Goal: Task Accomplishment & Management: Use online tool/utility

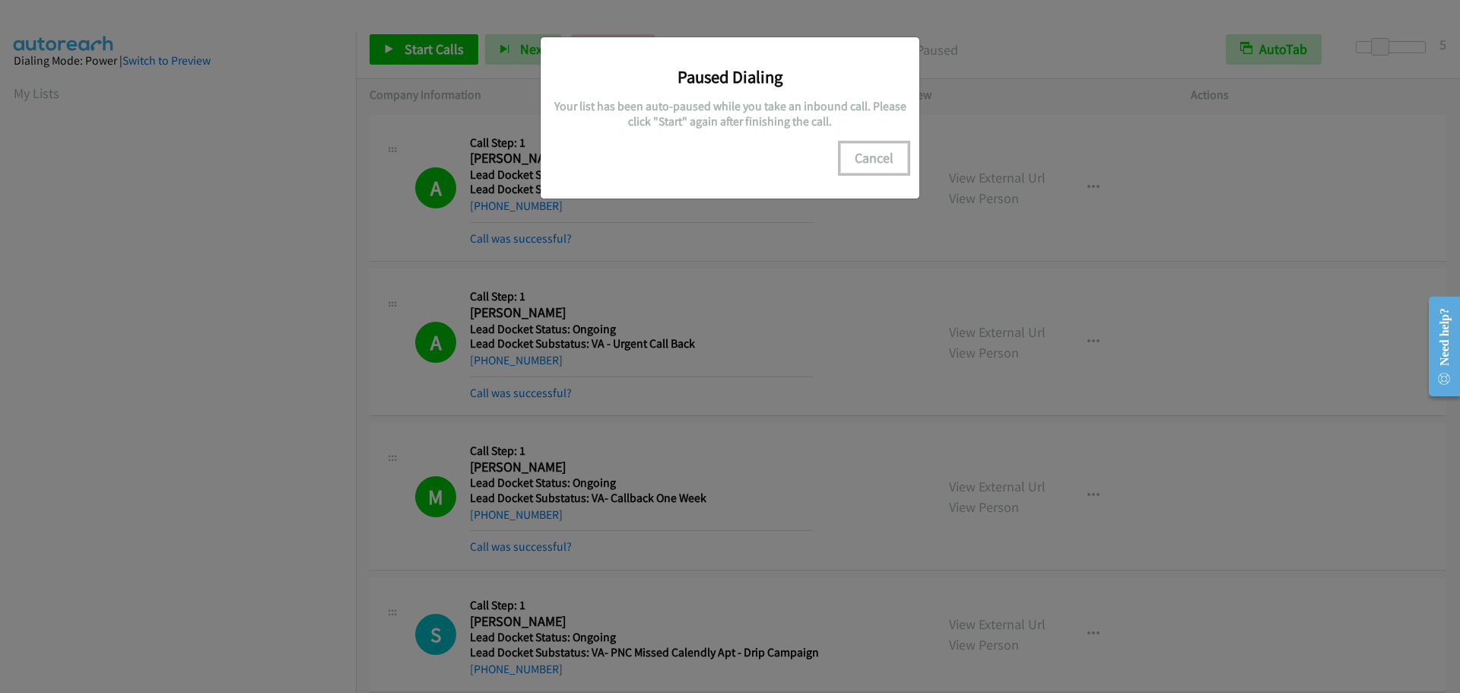
scroll to position [160, 0]
click at [873, 160] on button "Cancel" at bounding box center [874, 158] width 68 height 30
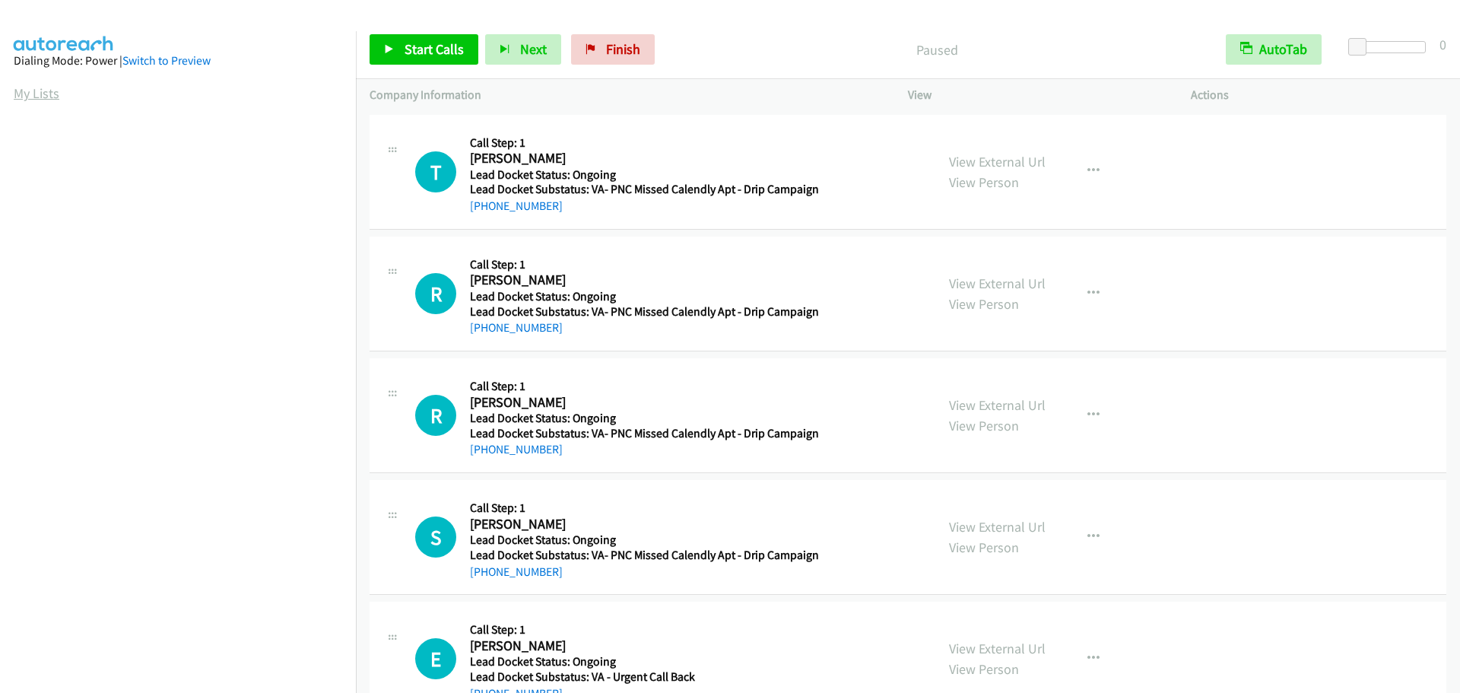
click at [25, 98] on link "My Lists" at bounding box center [37, 92] width 46 height 17
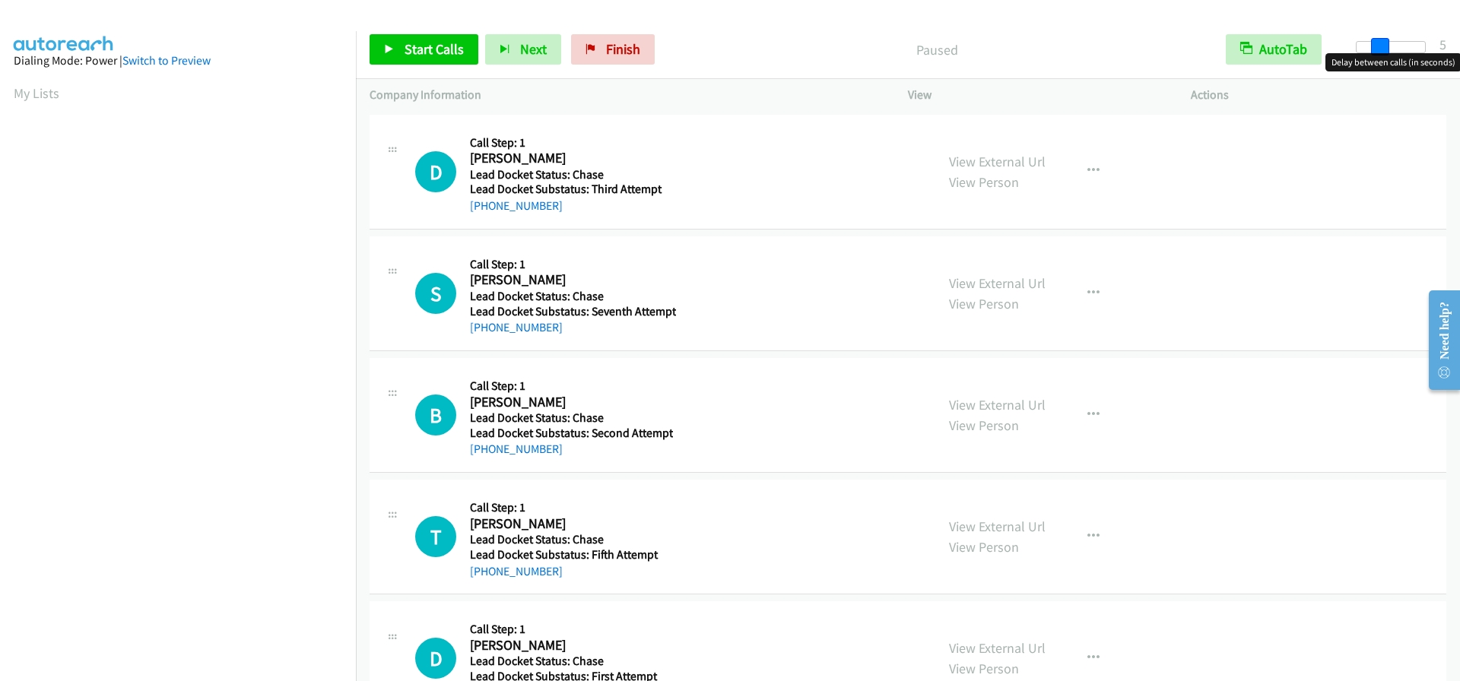
drag, startPoint x: 1359, startPoint y: 50, endPoint x: 1380, endPoint y: 47, distance: 20.8
click at [1380, 47] on span at bounding box center [1380, 47] width 18 height 18
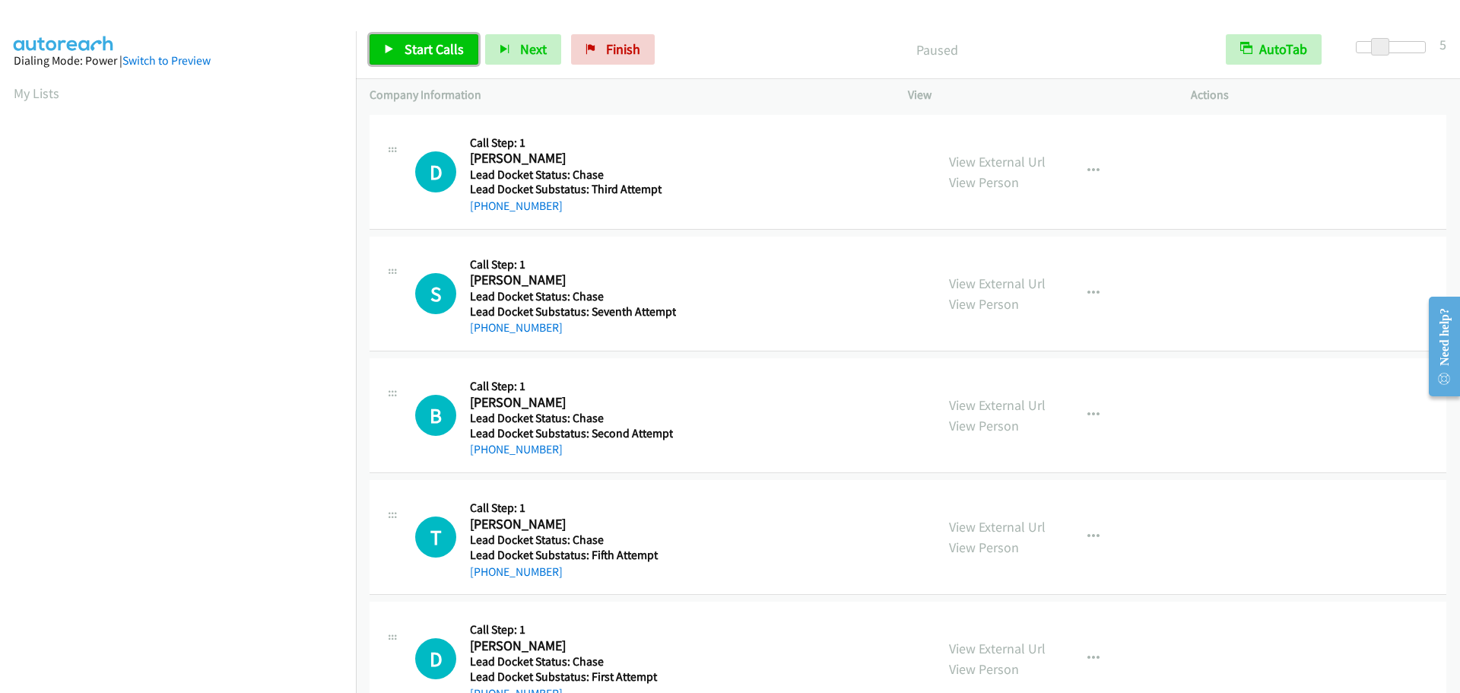
click at [426, 55] on span "Start Calls" at bounding box center [433, 48] width 59 height 17
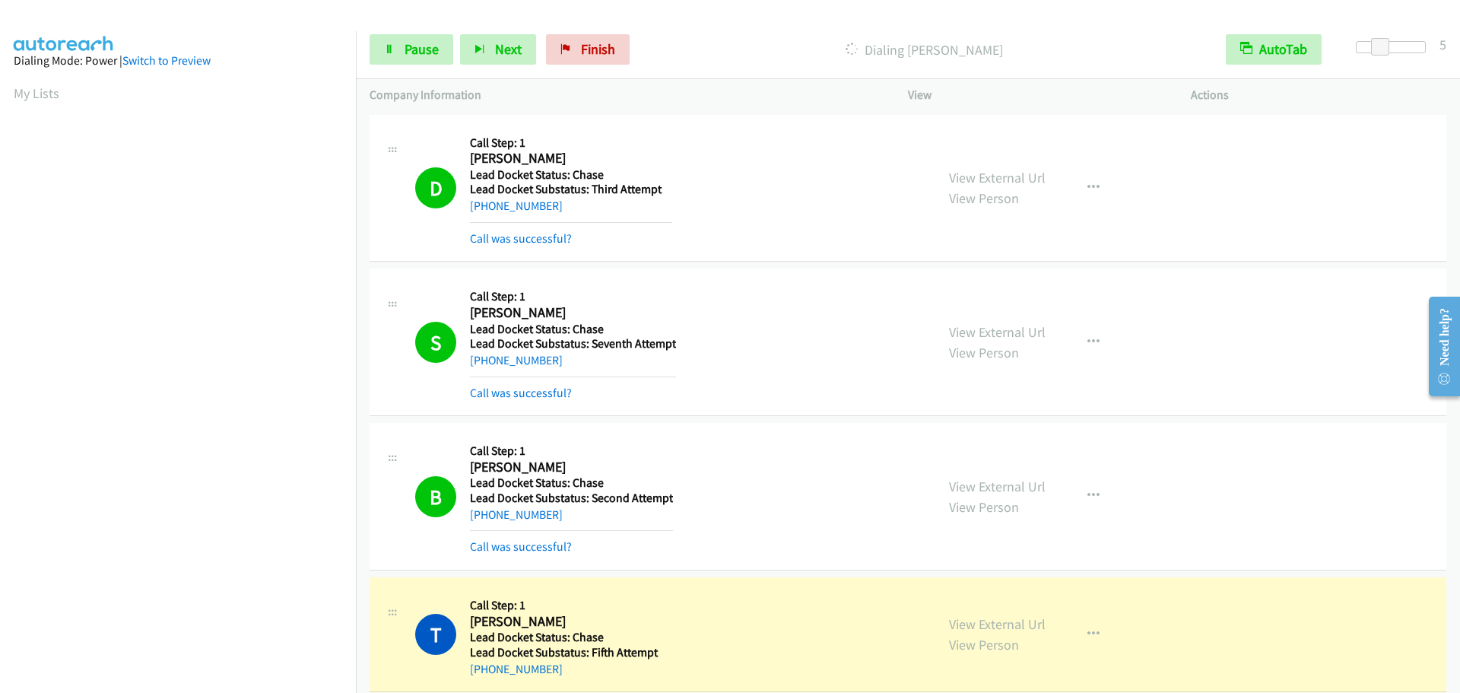
scroll to position [160, 0]
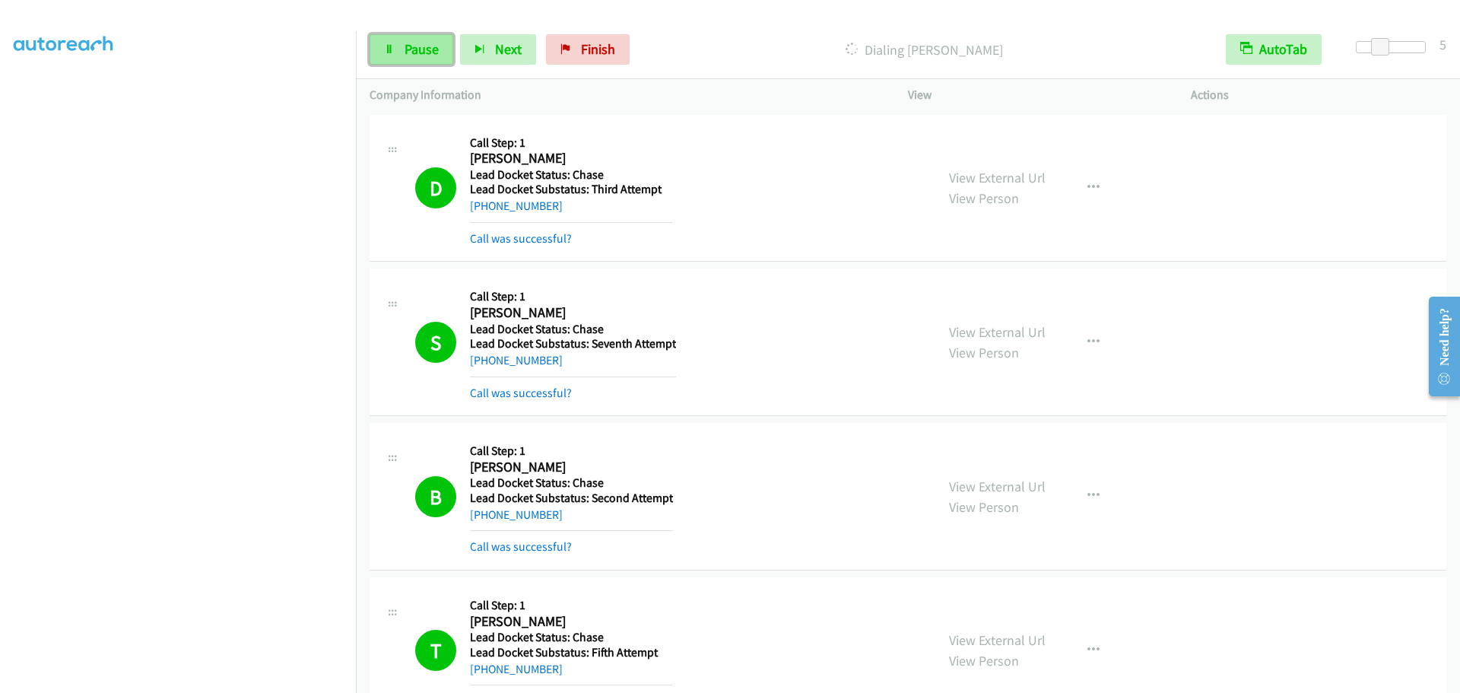
click at [413, 46] on span "Pause" at bounding box center [421, 48] width 34 height 17
click at [420, 49] on span "Start Calls" at bounding box center [433, 48] width 59 height 17
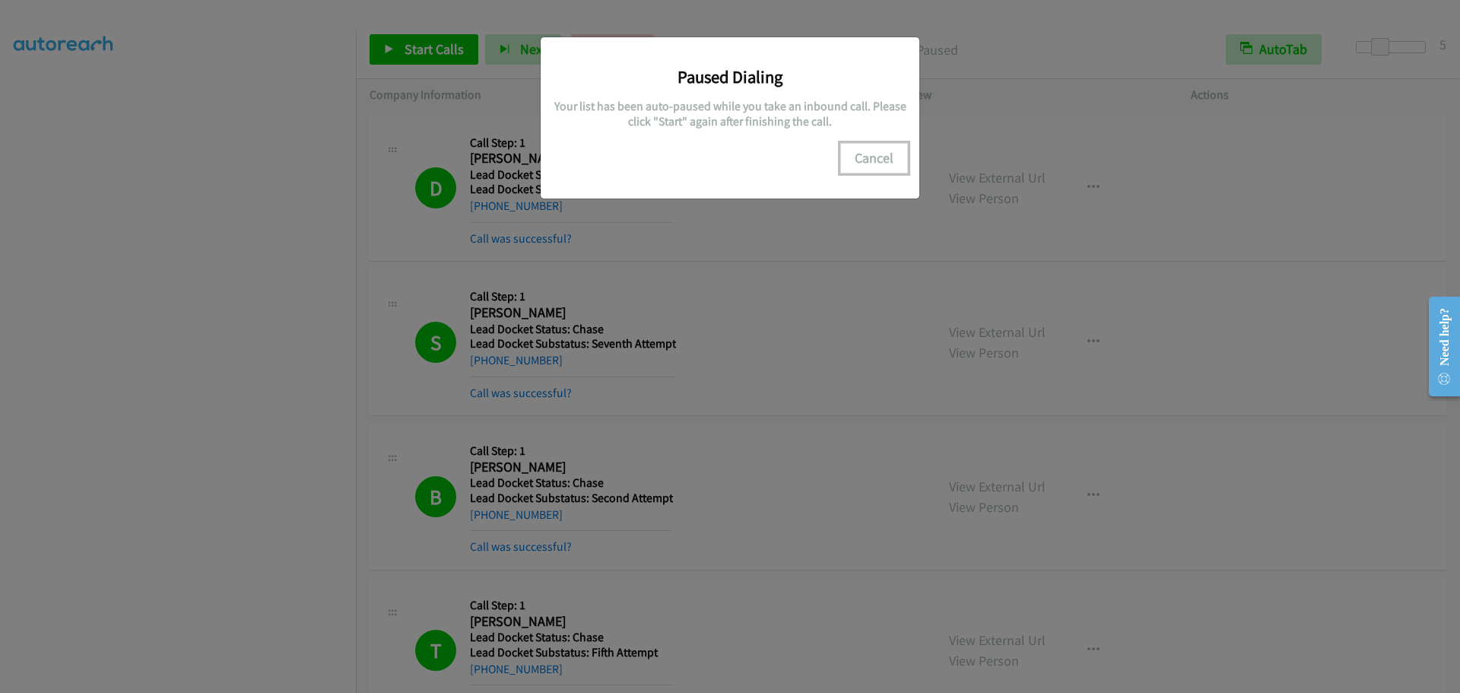
click at [893, 147] on button "Cancel" at bounding box center [874, 158] width 68 height 30
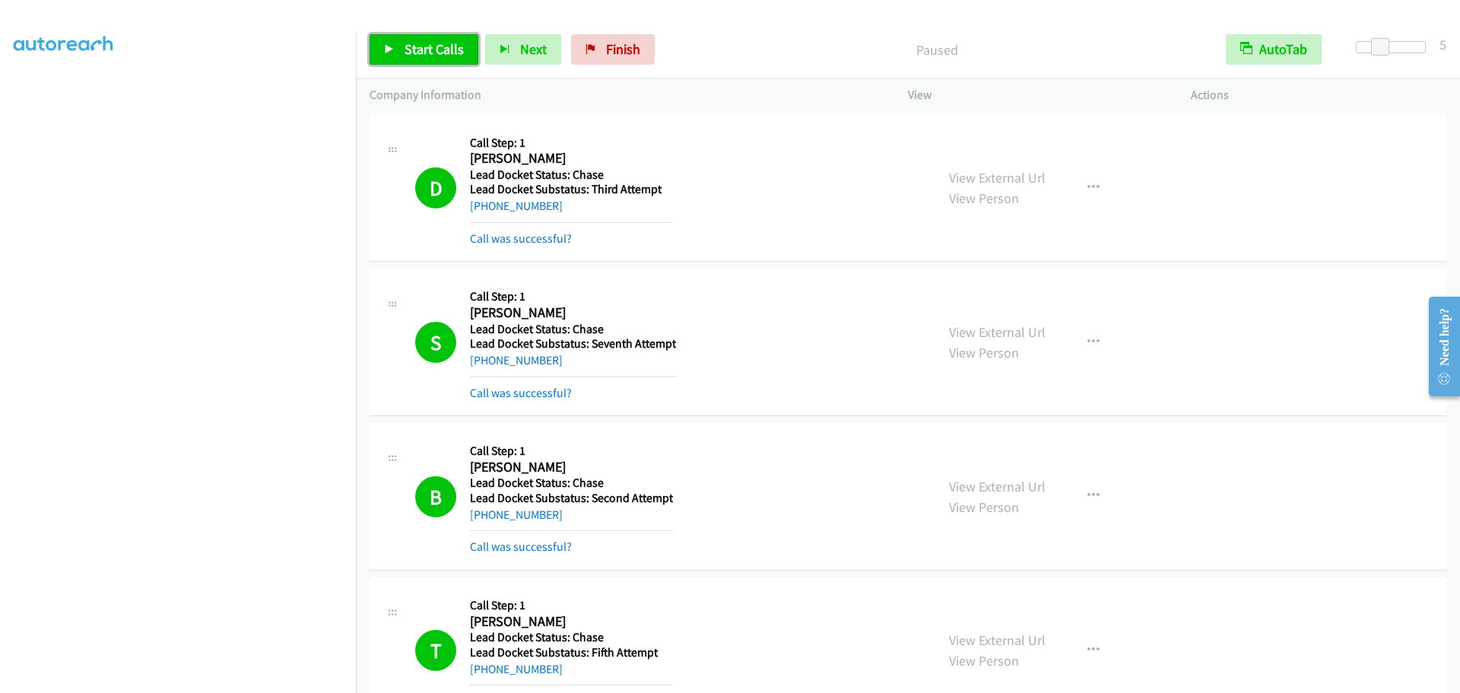
click at [426, 40] on link "Start Calls" at bounding box center [423, 49] width 109 height 30
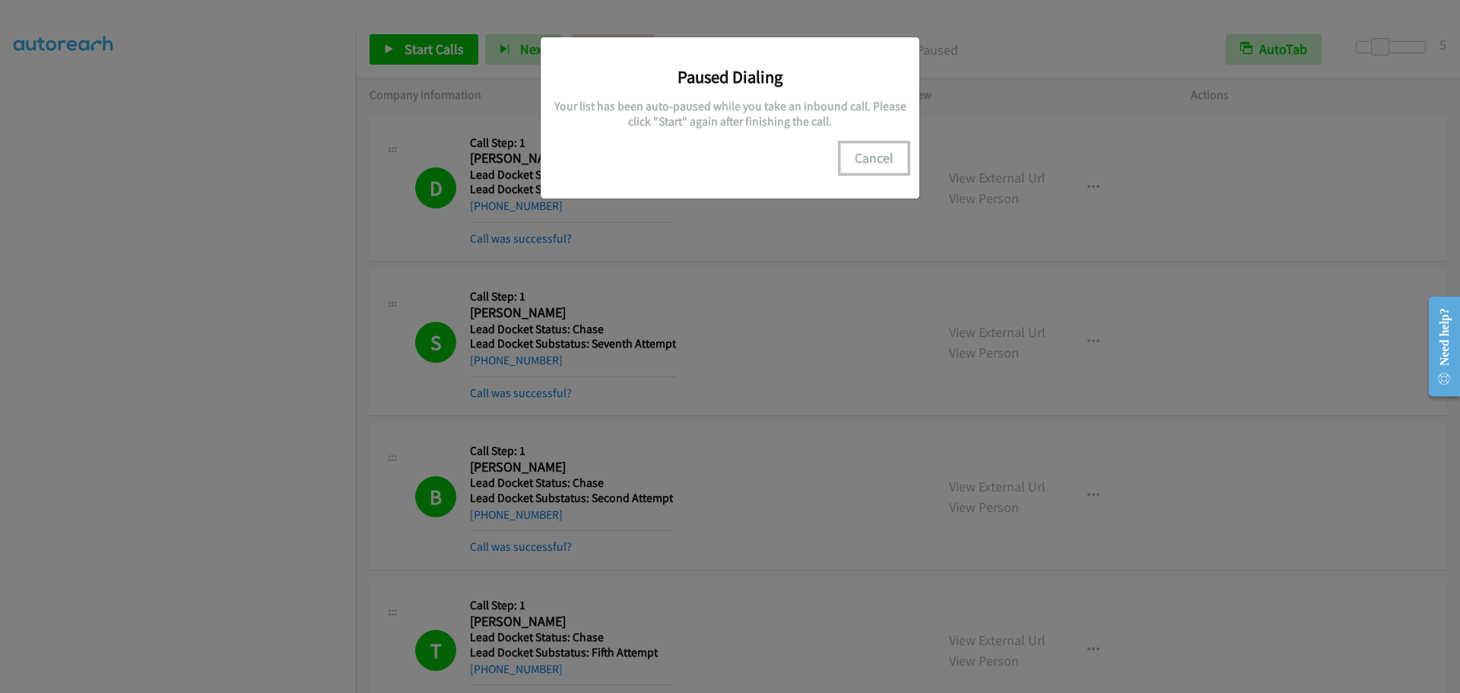
click at [877, 166] on button "Cancel" at bounding box center [874, 158] width 68 height 30
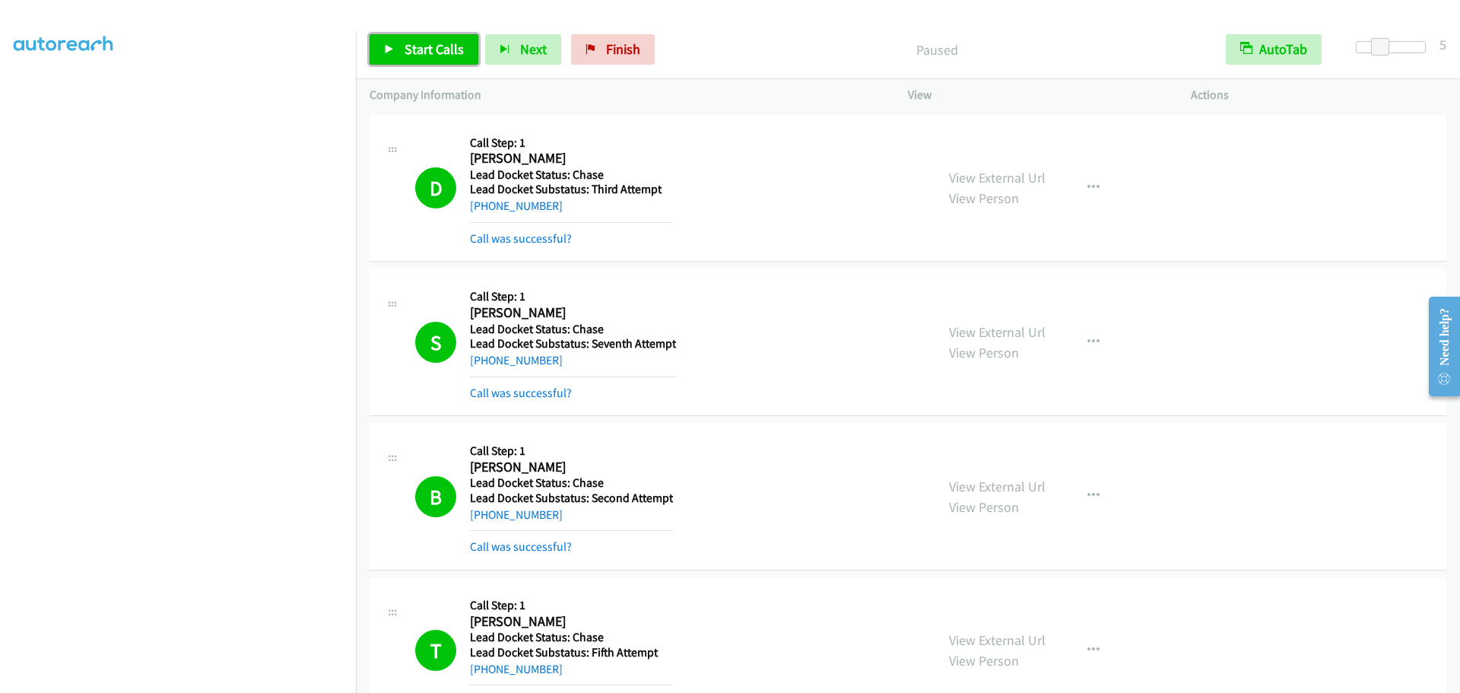
click at [420, 49] on span "Start Calls" at bounding box center [433, 48] width 59 height 17
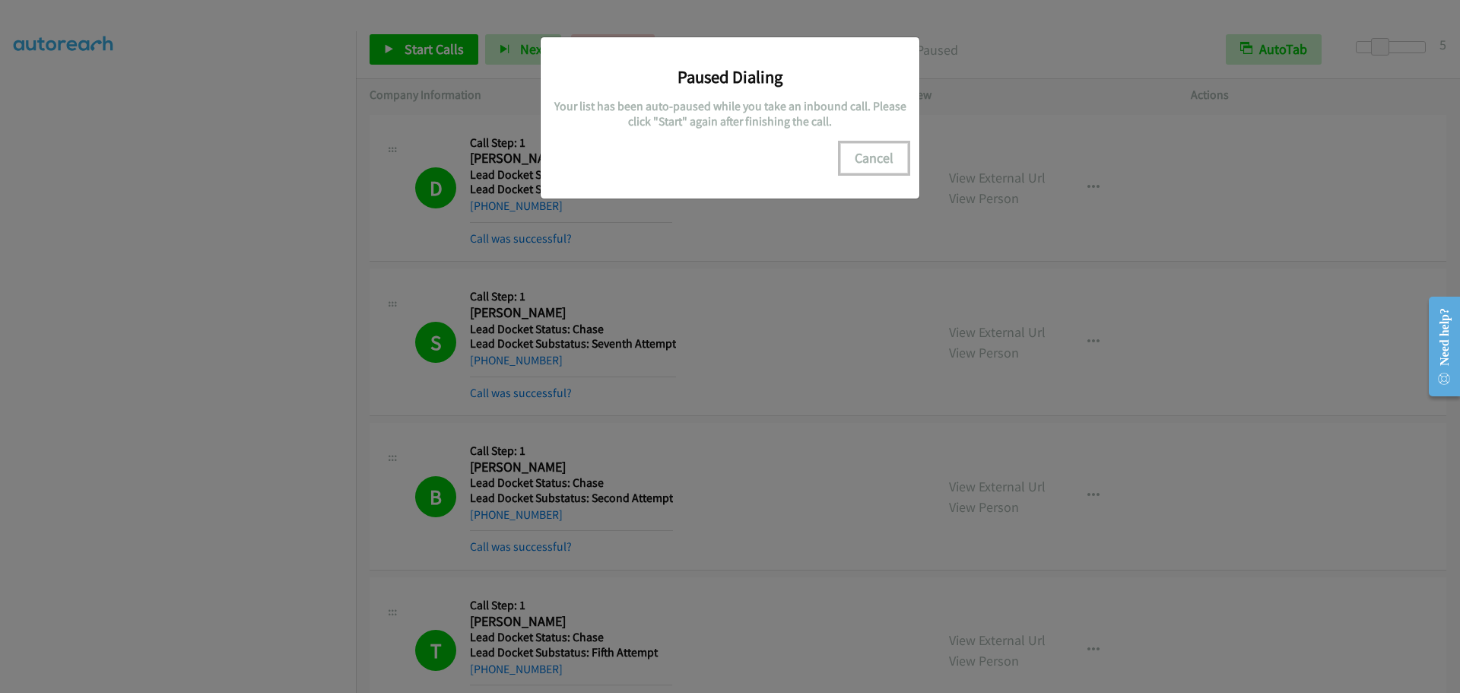
click at [880, 159] on button "Cancel" at bounding box center [874, 158] width 68 height 30
click at [871, 157] on button "Cancel" at bounding box center [874, 158] width 68 height 30
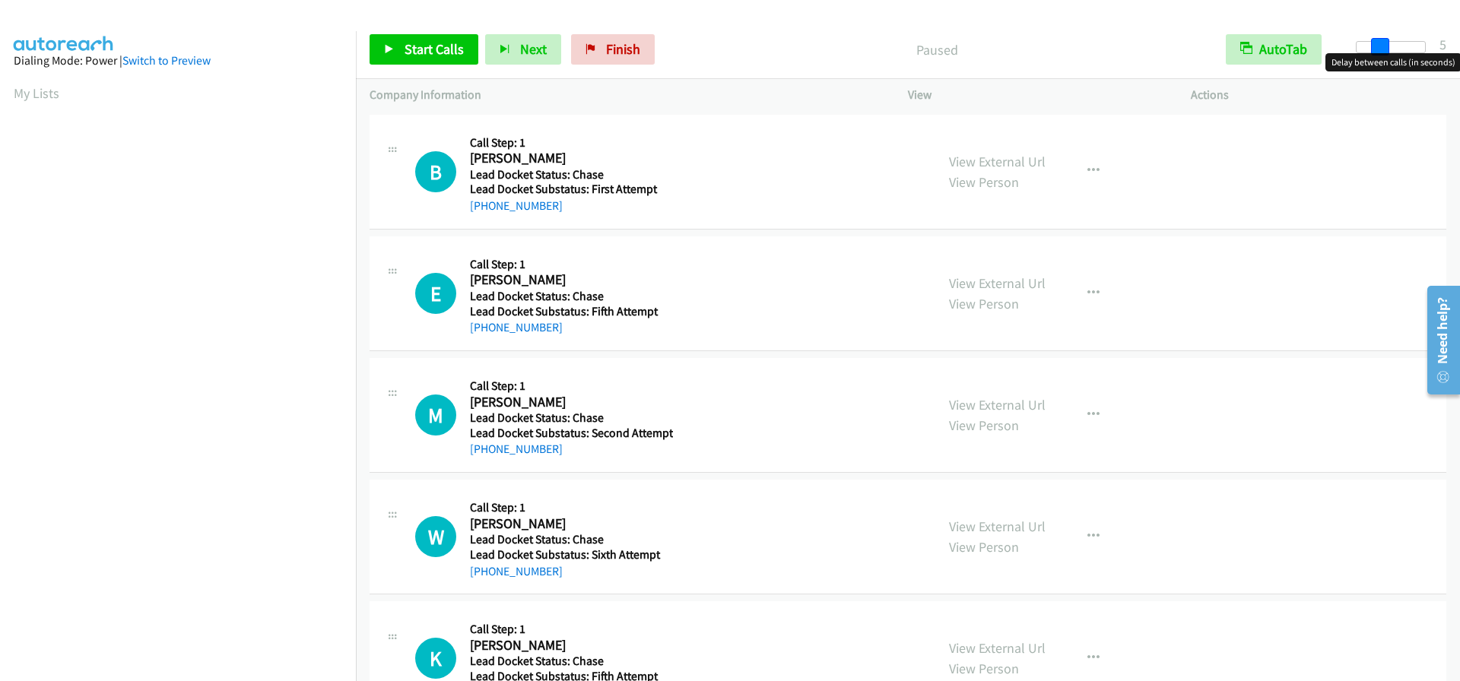
drag, startPoint x: 1351, startPoint y: 45, endPoint x: 1371, endPoint y: 45, distance: 20.5
click at [1371, 45] on span at bounding box center [1380, 47] width 18 height 18
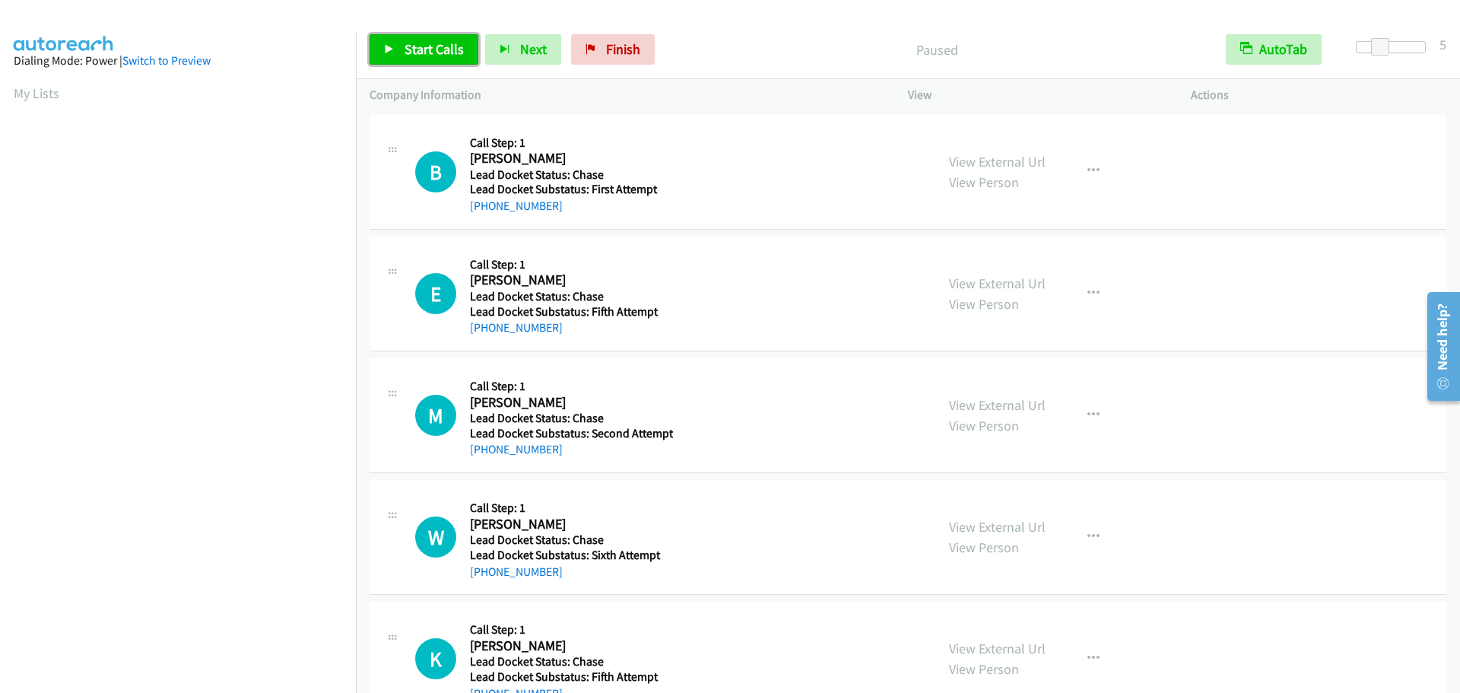
click at [422, 53] on span "Start Calls" at bounding box center [433, 48] width 59 height 17
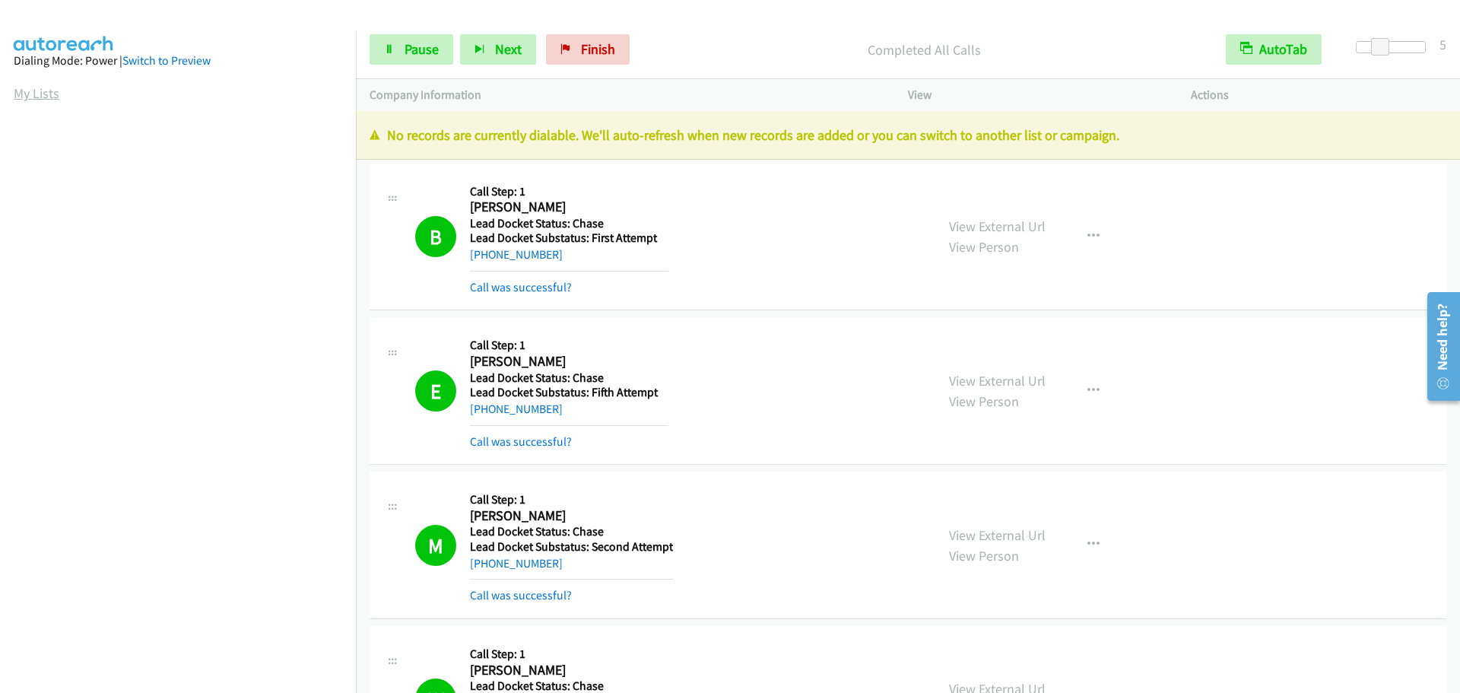
click at [27, 93] on link "My Lists" at bounding box center [37, 92] width 46 height 17
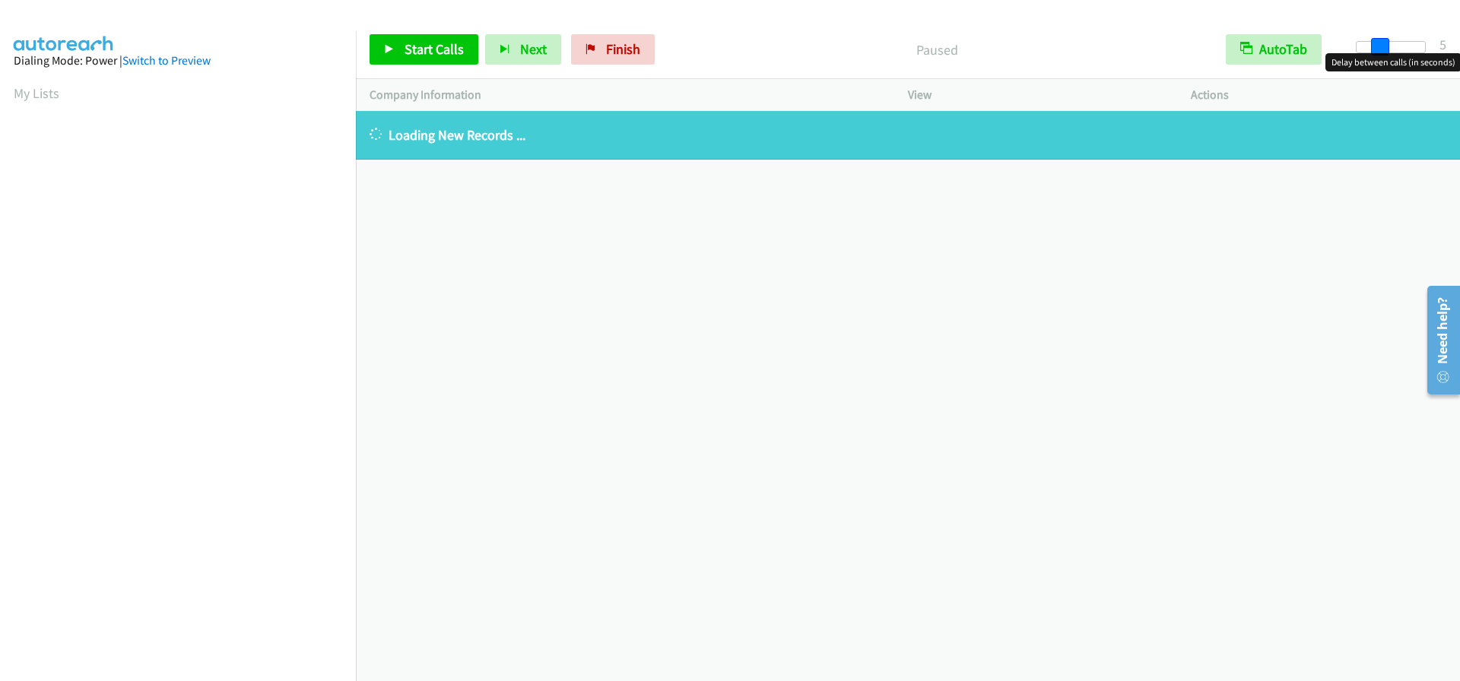
drag, startPoint x: 1352, startPoint y: 50, endPoint x: 1377, endPoint y: 49, distance: 24.3
click at [1377, 49] on span at bounding box center [1380, 47] width 18 height 18
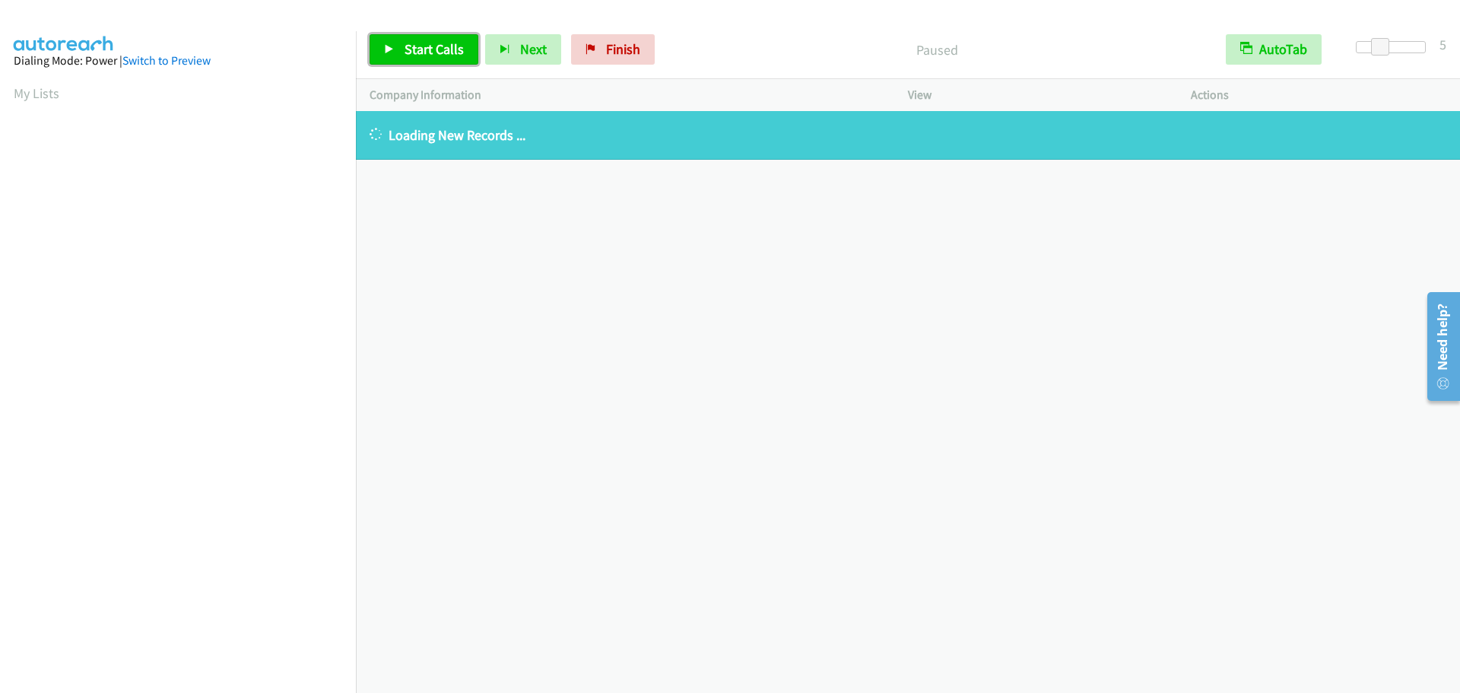
click at [440, 40] on link "Start Calls" at bounding box center [423, 49] width 109 height 30
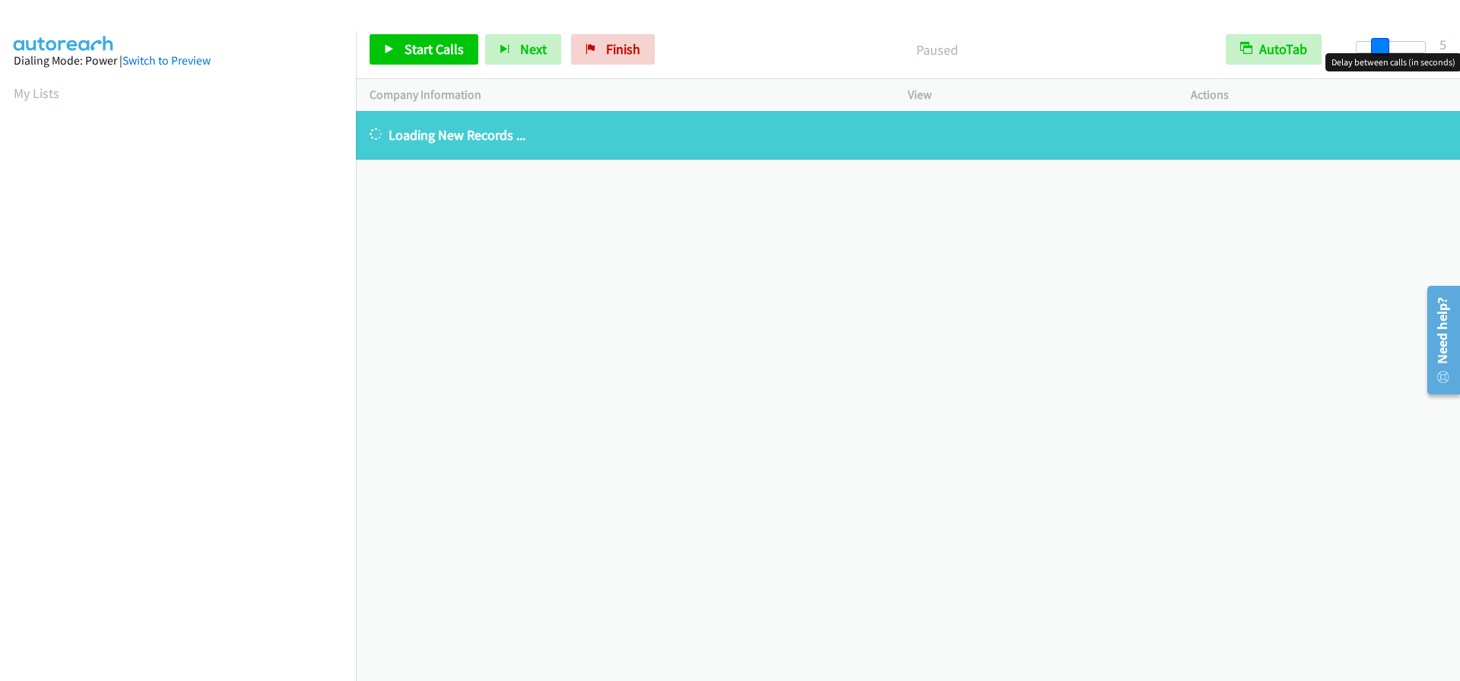
drag, startPoint x: 1355, startPoint y: 50, endPoint x: 1379, endPoint y: 45, distance: 24.9
click at [1379, 45] on span at bounding box center [1380, 47] width 18 height 18
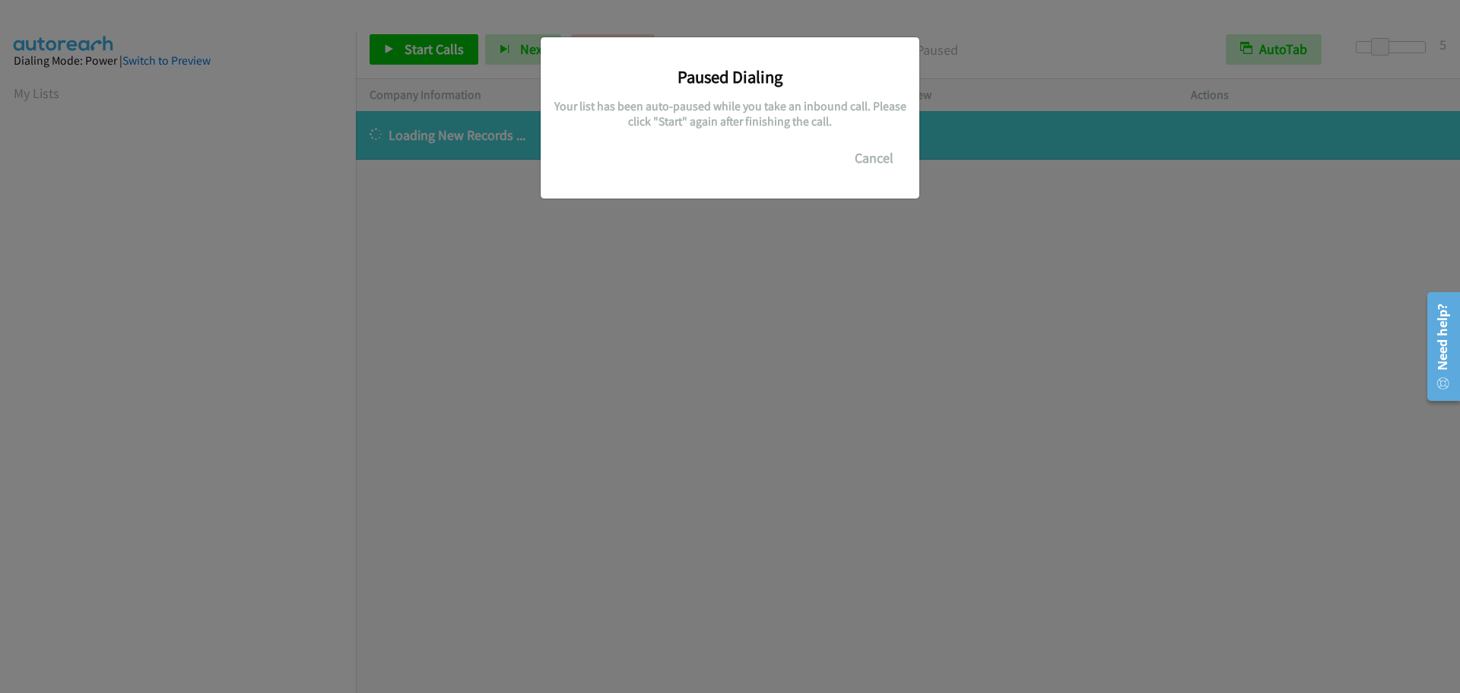
scroll to position [160, 0]
click at [861, 157] on button "Cancel" at bounding box center [874, 158] width 68 height 30
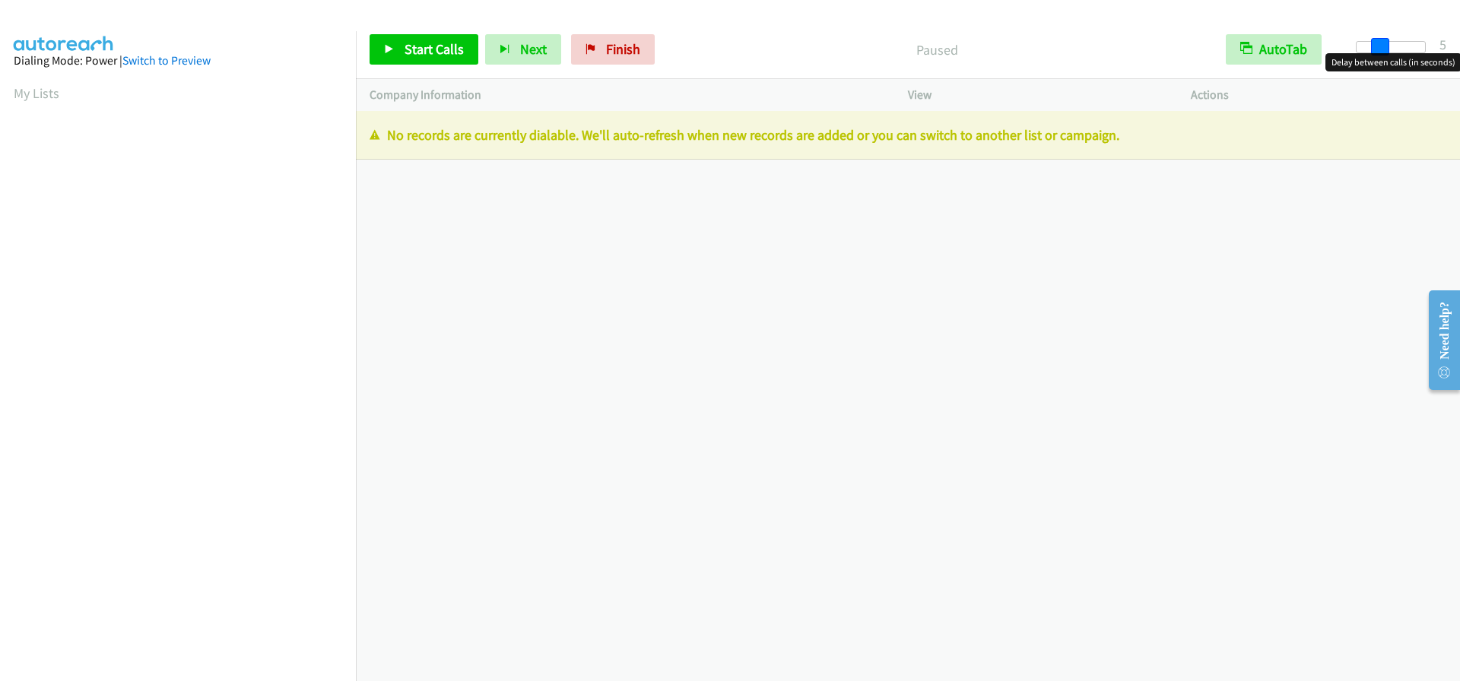
drag, startPoint x: 1358, startPoint y: 46, endPoint x: 1382, endPoint y: 46, distance: 24.3
click at [1382, 46] on span at bounding box center [1380, 47] width 18 height 18
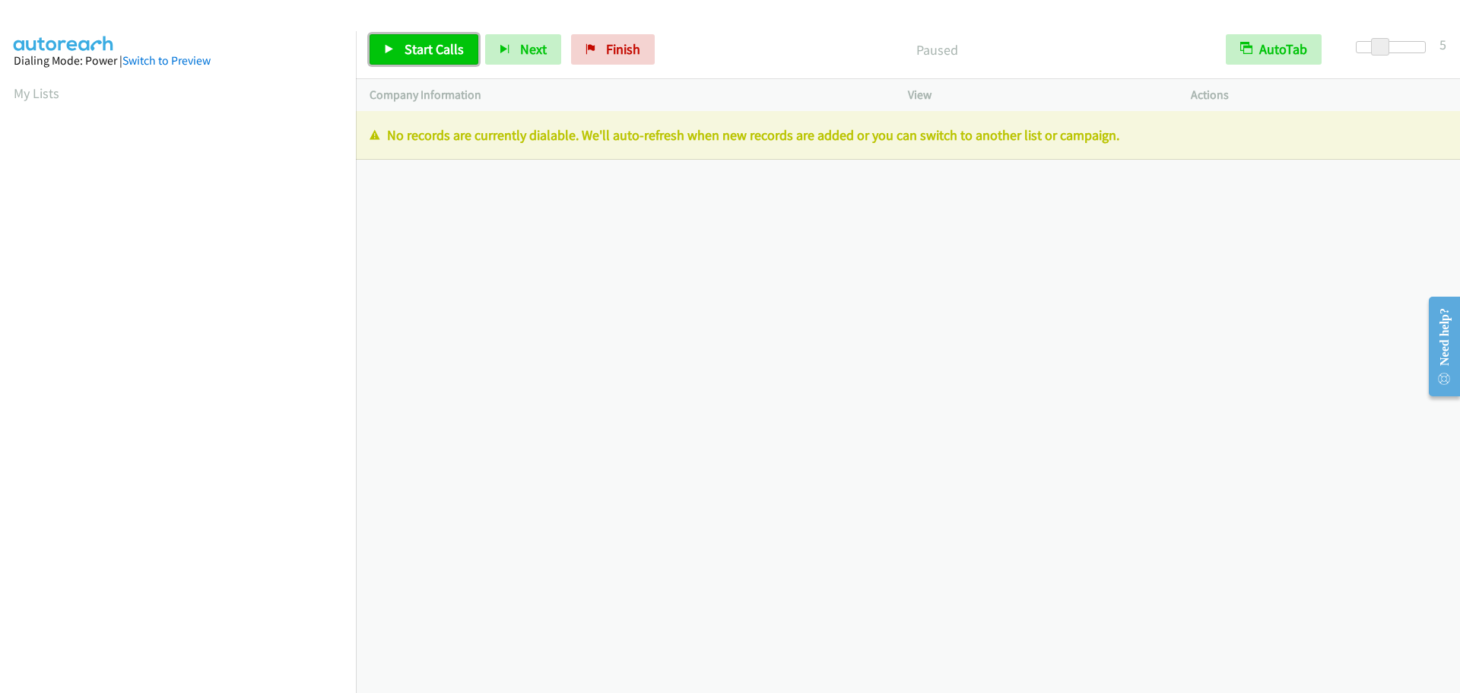
click at [428, 46] on span "Start Calls" at bounding box center [433, 48] width 59 height 17
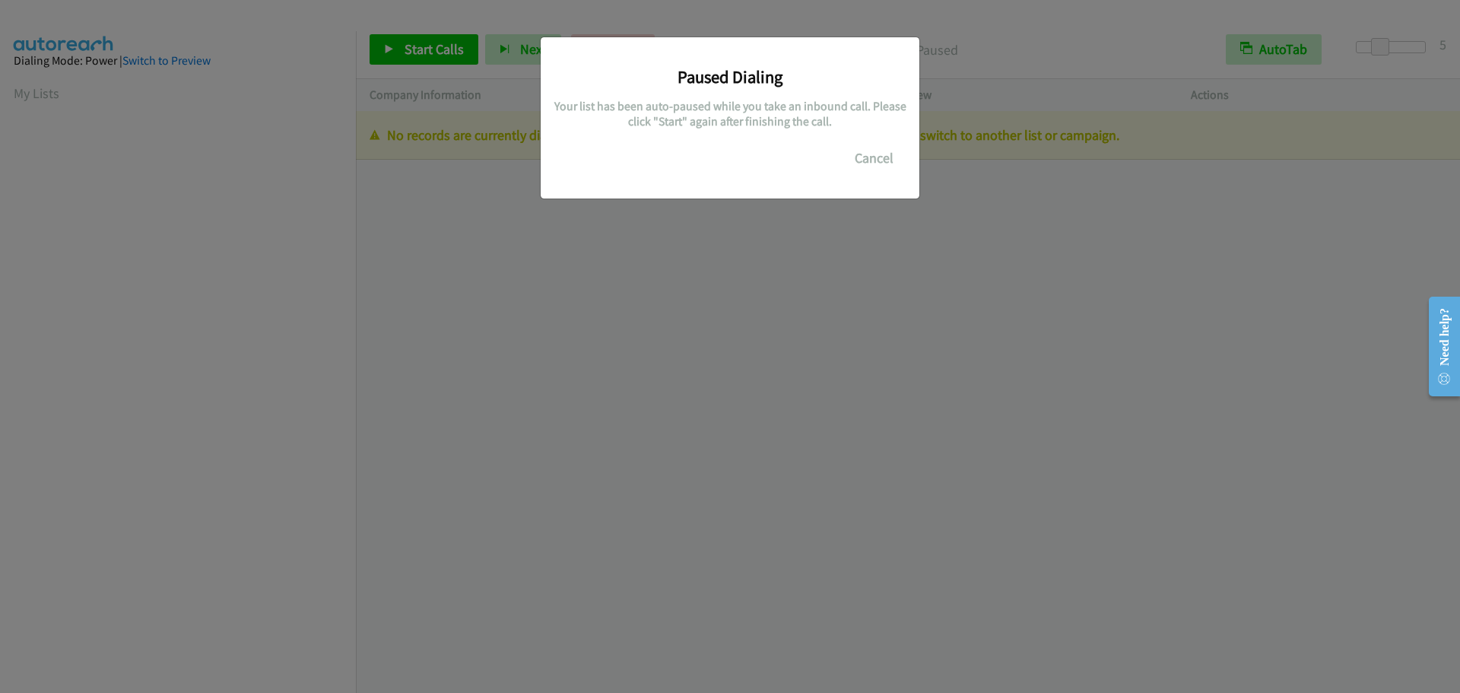
scroll to position [160, 0]
drag, startPoint x: 870, startPoint y: 160, endPoint x: 840, endPoint y: 164, distance: 29.9
click at [870, 160] on button "Cancel" at bounding box center [874, 158] width 68 height 30
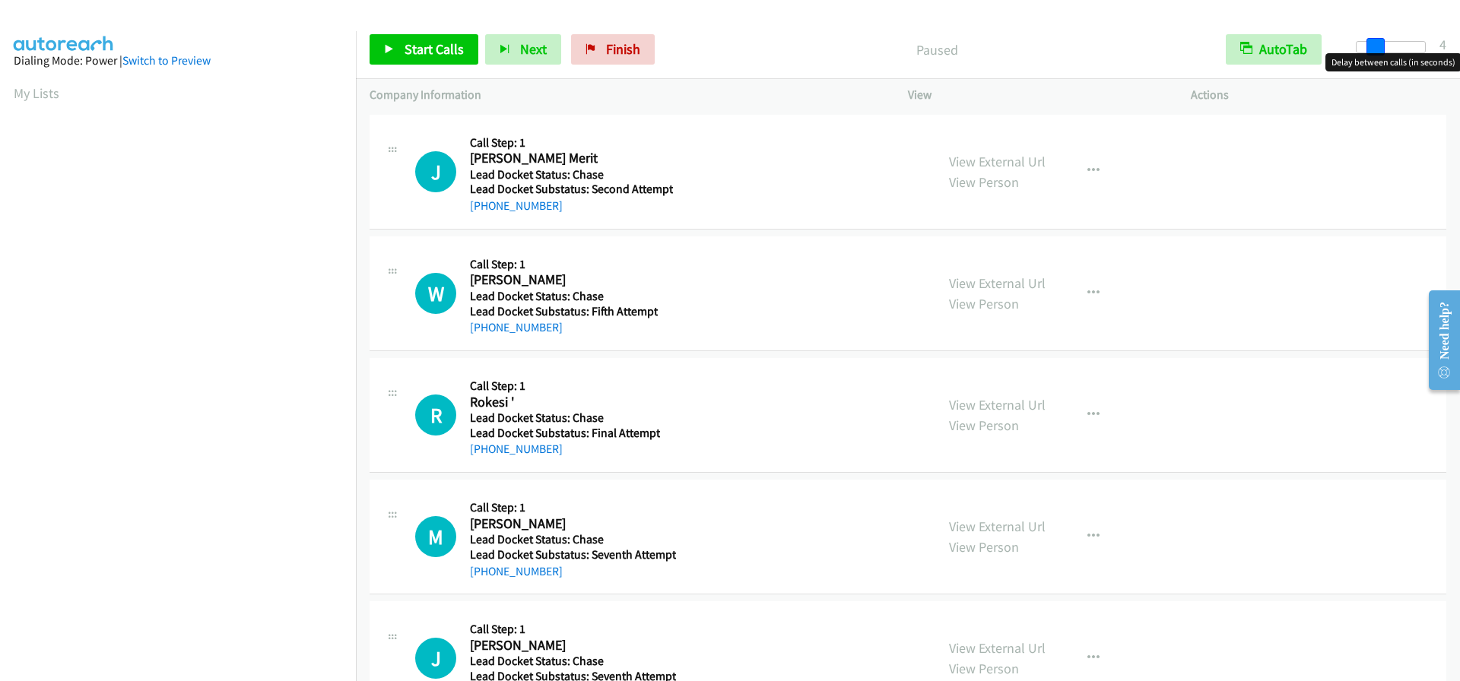
drag, startPoint x: 1357, startPoint y: 47, endPoint x: 1375, endPoint y: 47, distance: 18.2
click at [1375, 47] on span at bounding box center [1375, 47] width 18 height 18
click at [1378, 46] on span at bounding box center [1380, 47] width 18 height 18
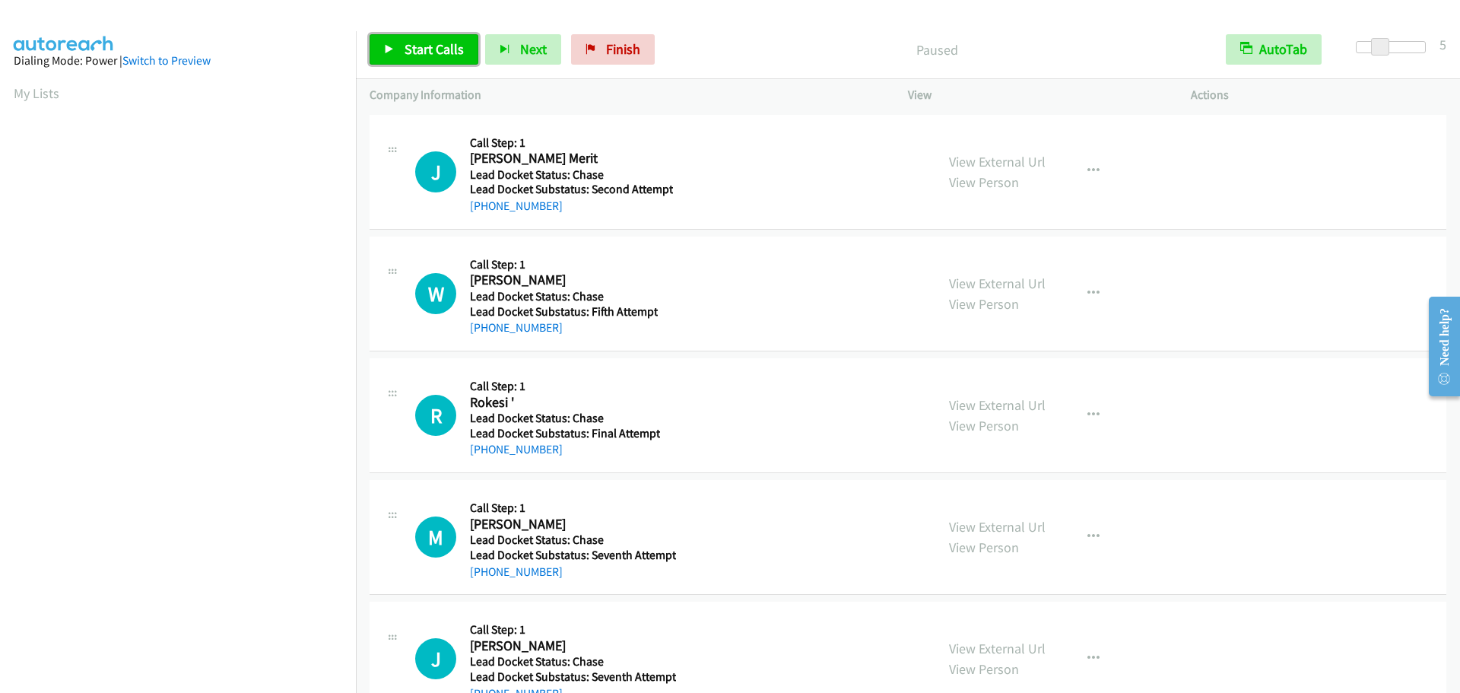
click at [404, 50] on span "Start Calls" at bounding box center [433, 48] width 59 height 17
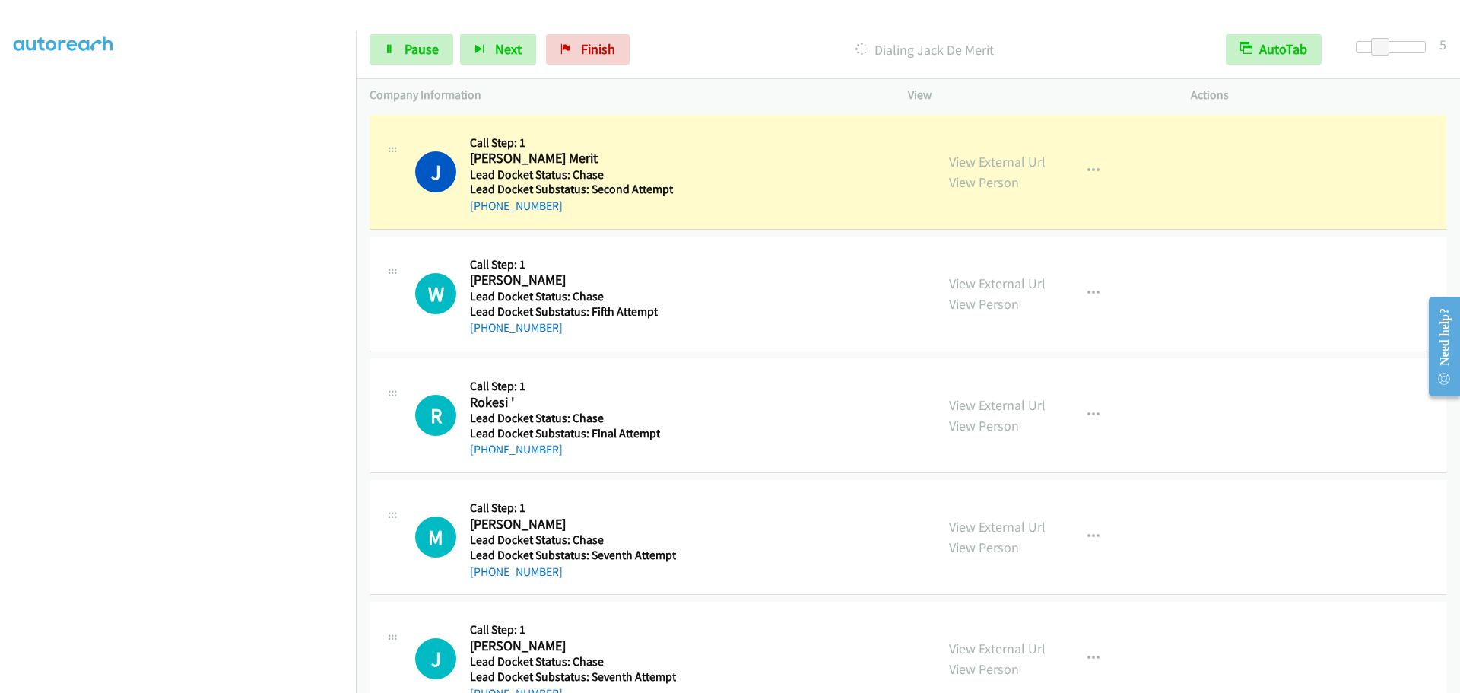
scroll to position [160, 0]
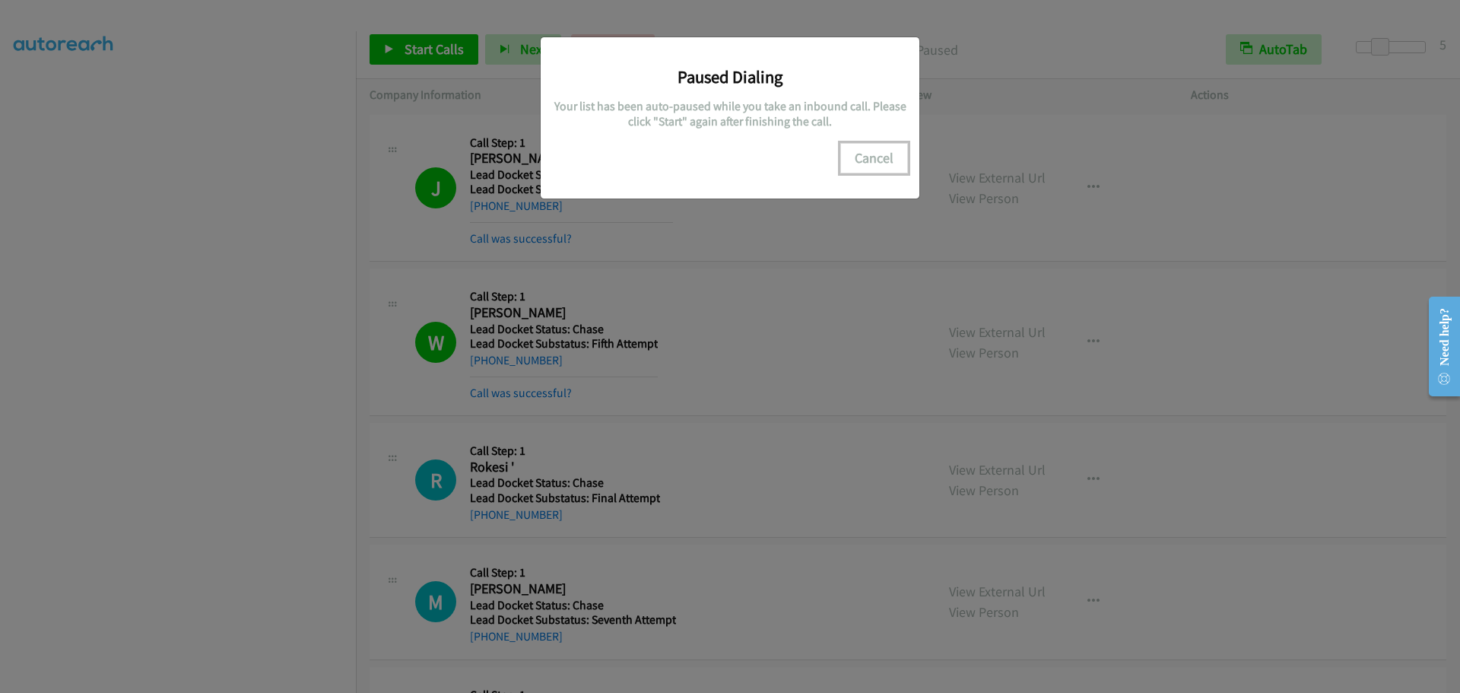
click at [875, 145] on button "Cancel" at bounding box center [874, 158] width 68 height 30
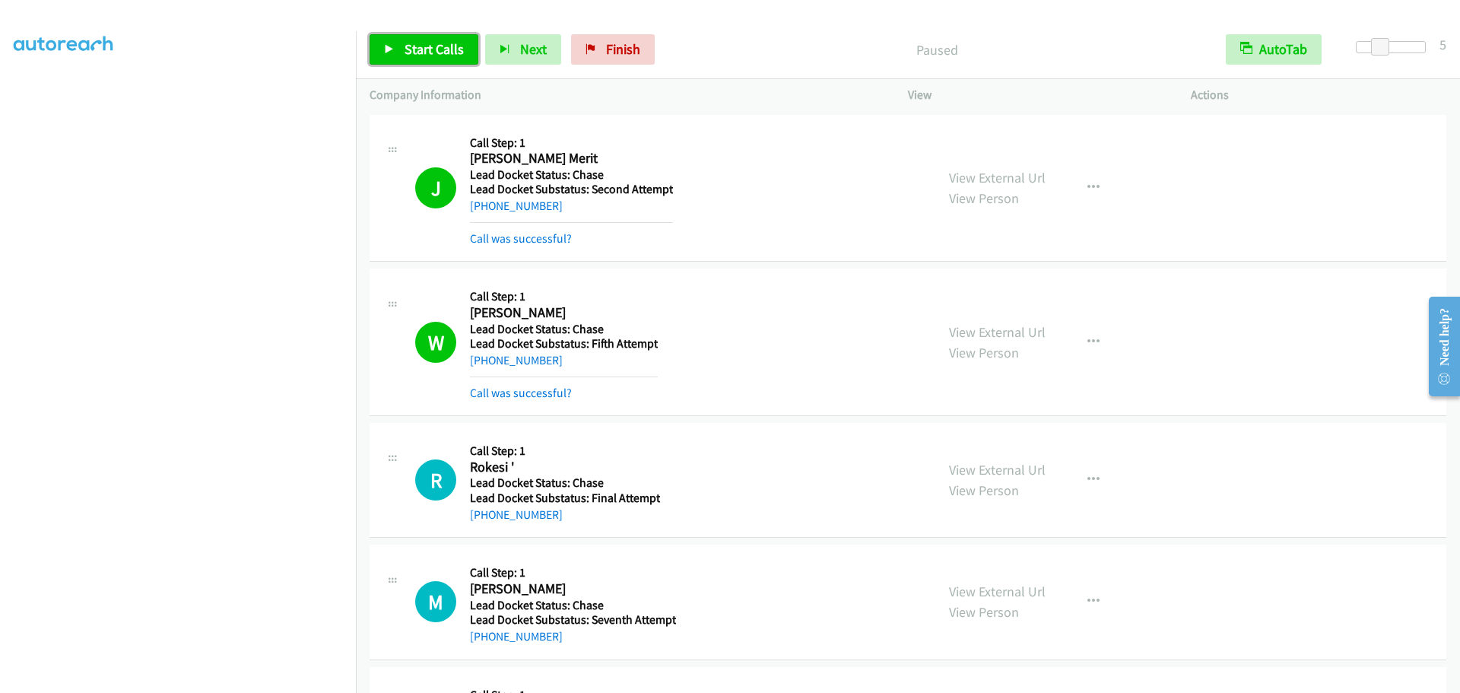
click at [438, 52] on span "Start Calls" at bounding box center [433, 48] width 59 height 17
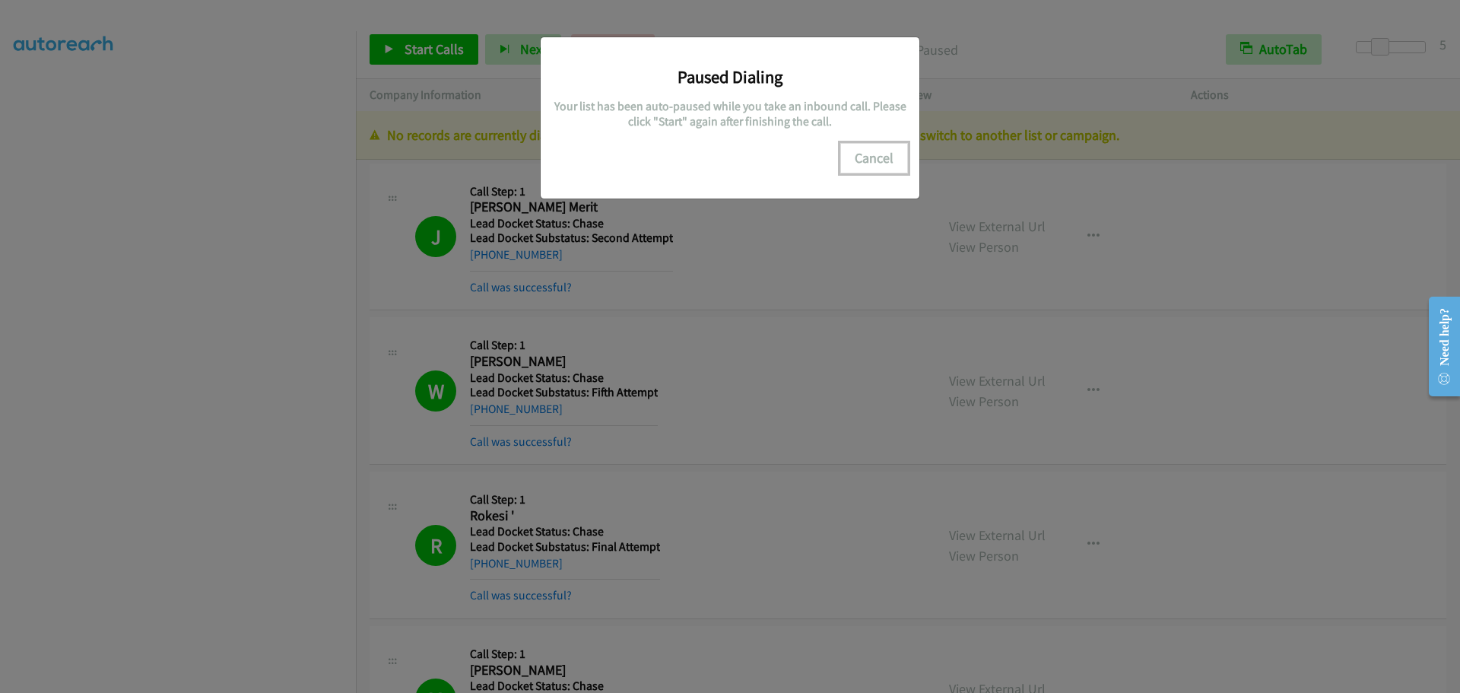
click at [879, 163] on button "Cancel" at bounding box center [874, 158] width 68 height 30
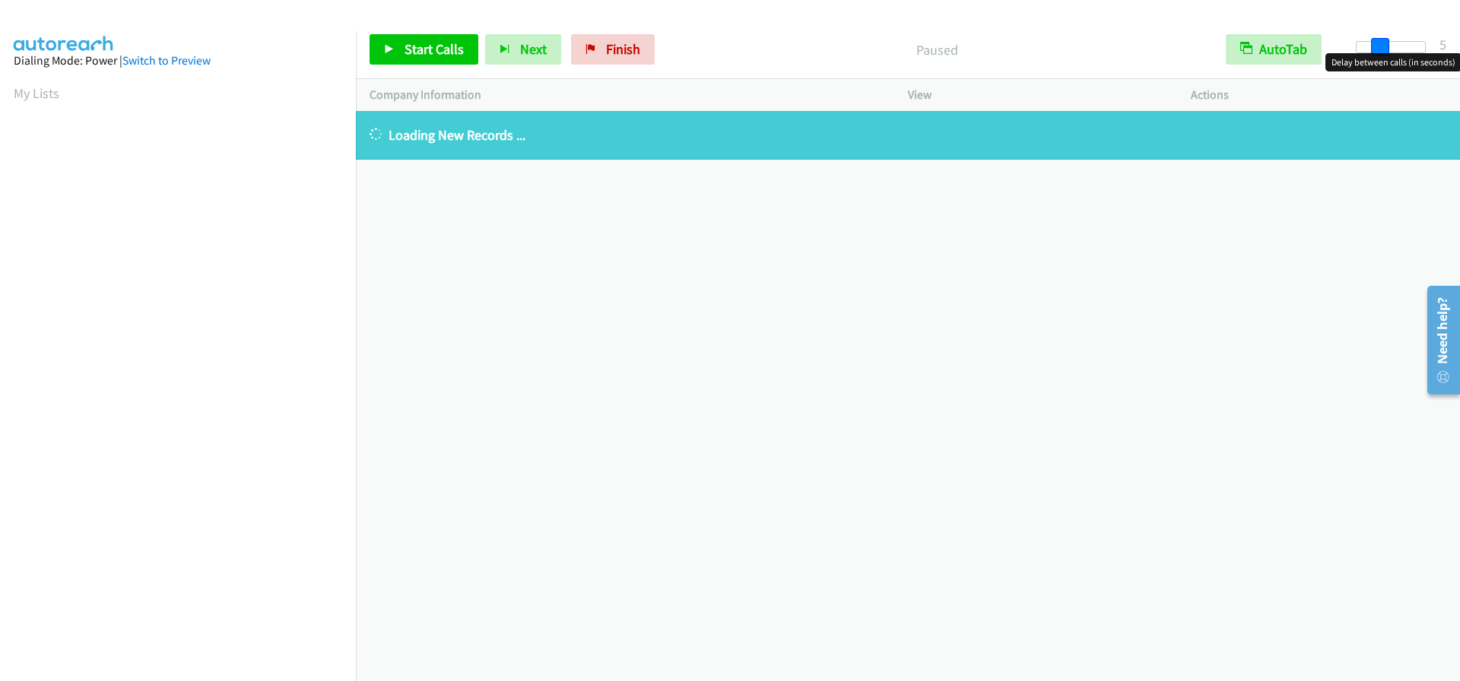
drag, startPoint x: 1356, startPoint y: 47, endPoint x: 1380, endPoint y: 44, distance: 23.8
click at [1380, 44] on span at bounding box center [1380, 47] width 18 height 18
click at [46, 90] on link "My Lists" at bounding box center [37, 92] width 46 height 17
drag, startPoint x: 1359, startPoint y: 43, endPoint x: 1383, endPoint y: 41, distance: 23.7
click at [1383, 41] on span at bounding box center [1380, 47] width 18 height 18
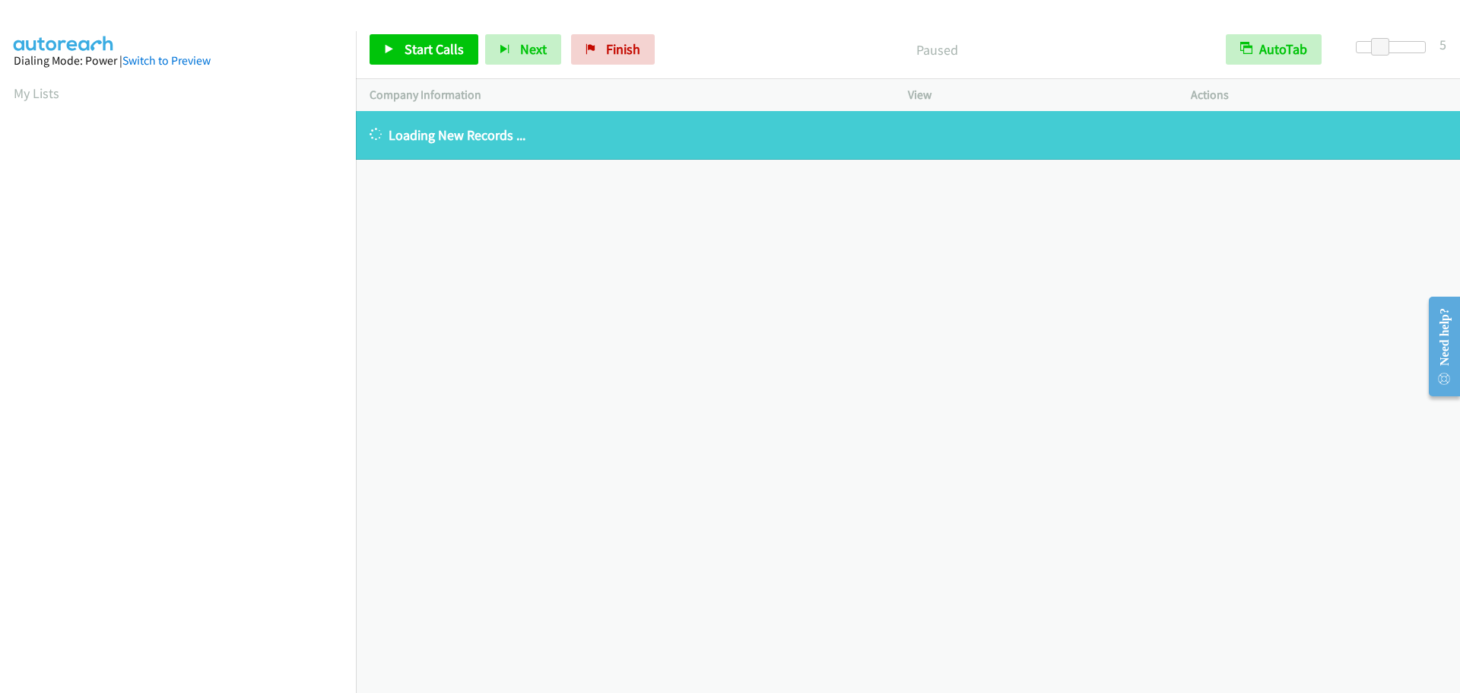
scroll to position [160, 0]
click at [426, 51] on span "Start Calls" at bounding box center [433, 48] width 59 height 17
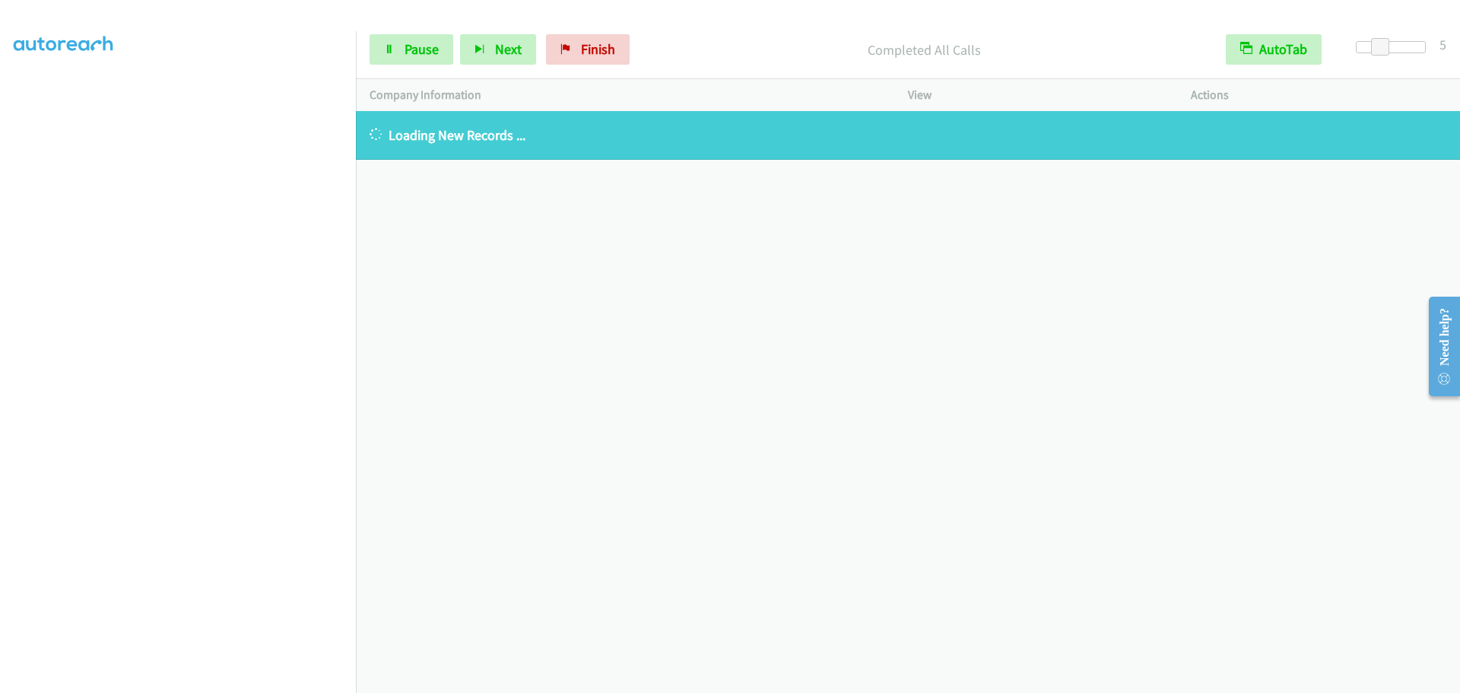
scroll to position [0, 0]
click at [50, 95] on link "My Lists" at bounding box center [37, 92] width 46 height 17
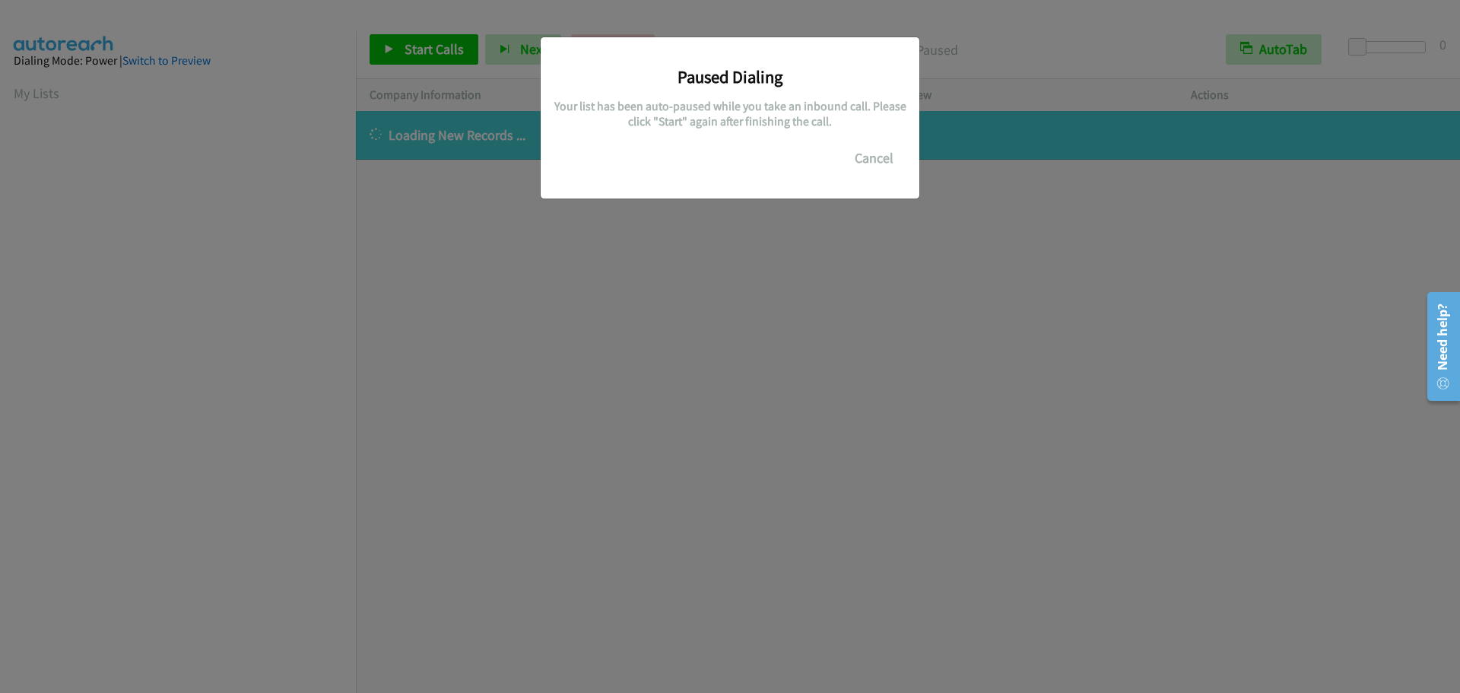
scroll to position [160, 0]
click at [877, 154] on button "Cancel" at bounding box center [874, 158] width 68 height 30
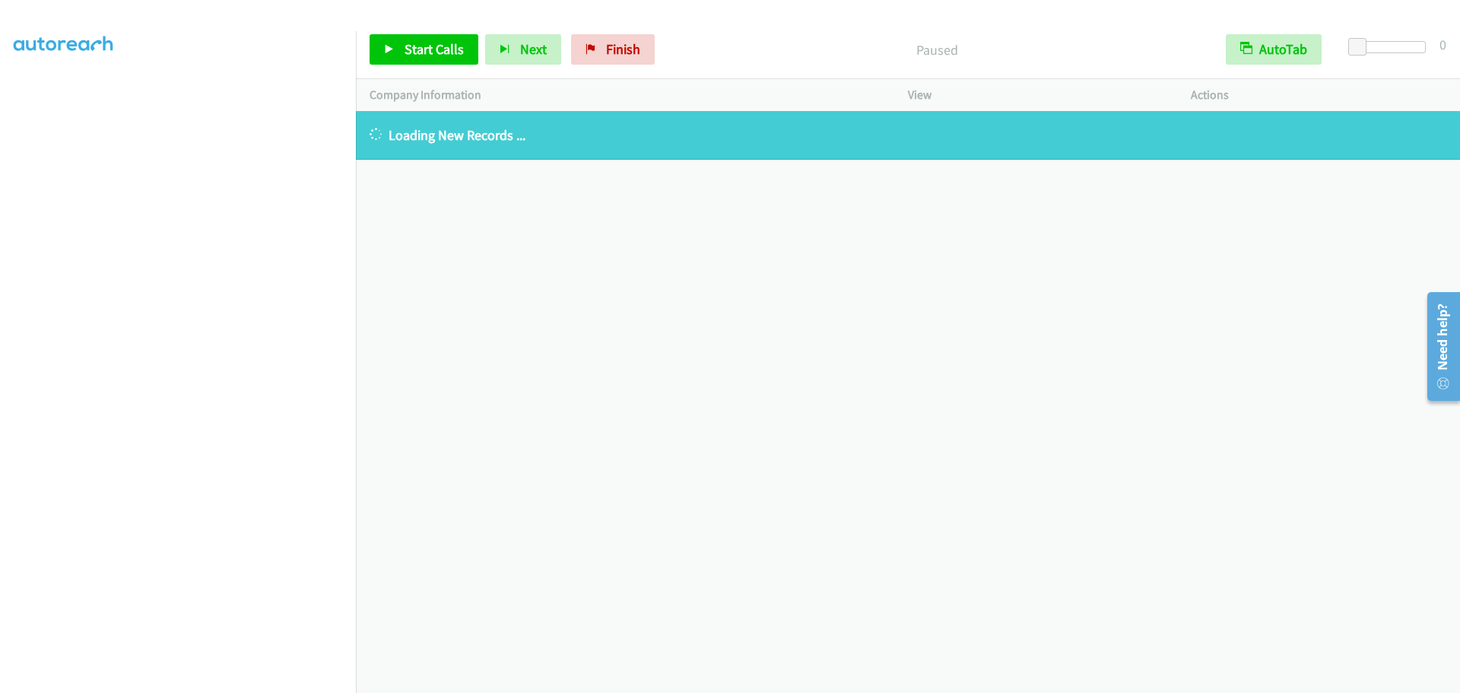
scroll to position [0, 0]
click at [50, 90] on link "My Lists" at bounding box center [37, 92] width 46 height 17
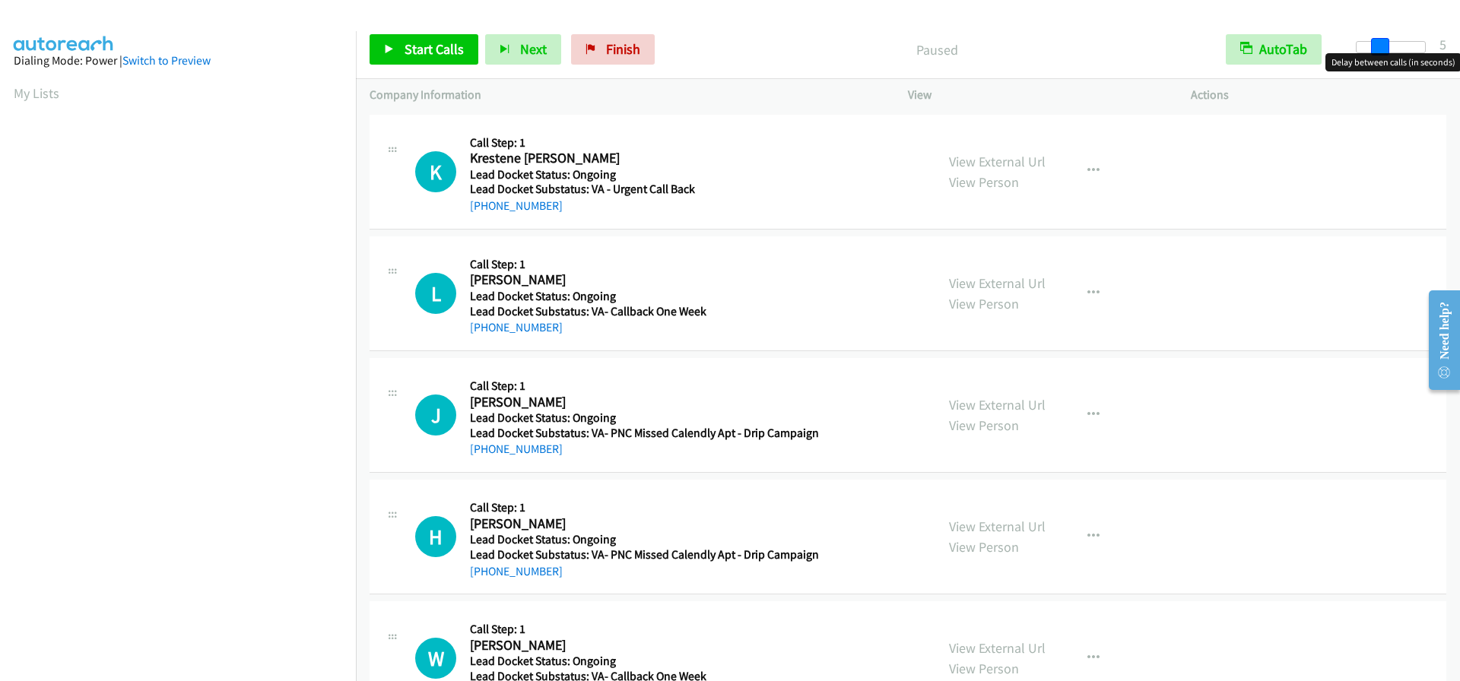
drag, startPoint x: 1355, startPoint y: 46, endPoint x: 1378, endPoint y: 45, distance: 22.1
click at [1378, 45] on span at bounding box center [1380, 47] width 18 height 18
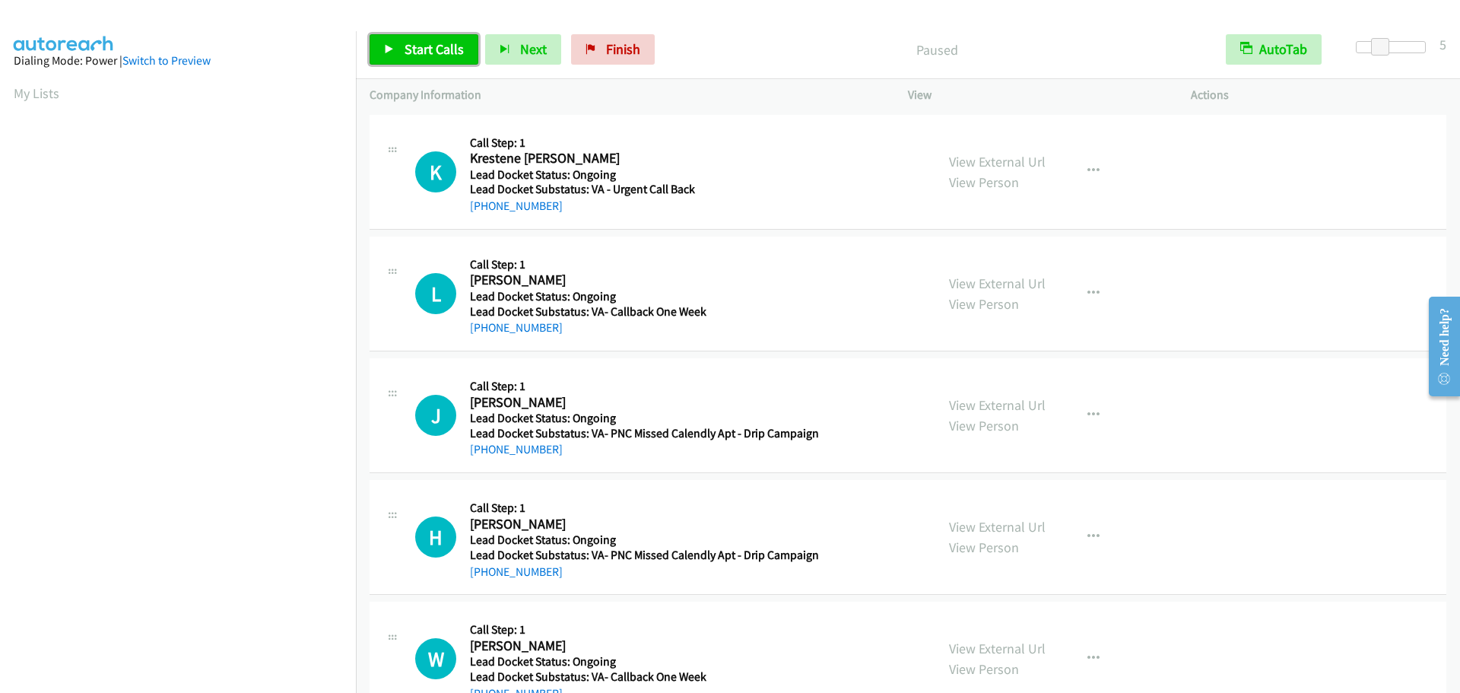
click at [418, 43] on span "Start Calls" at bounding box center [433, 48] width 59 height 17
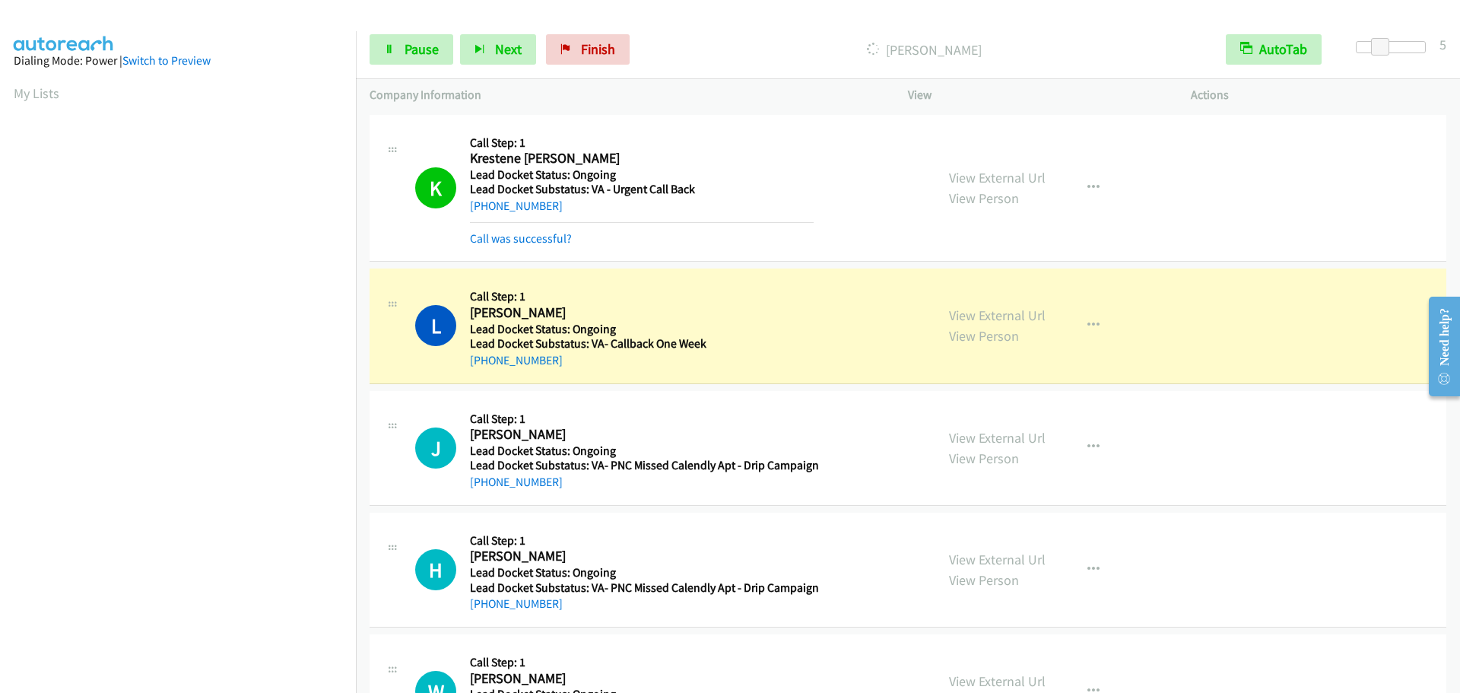
scroll to position [160, 0]
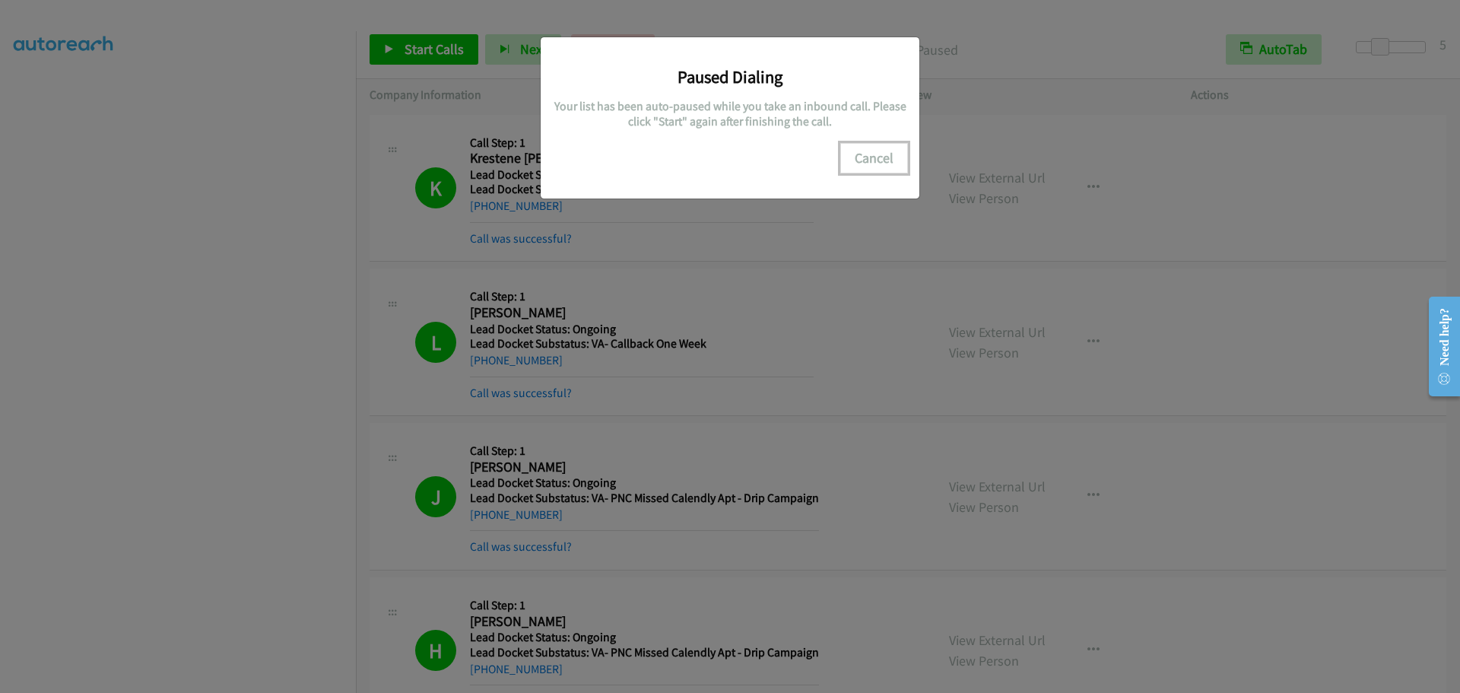
click at [875, 159] on button "Cancel" at bounding box center [874, 158] width 68 height 30
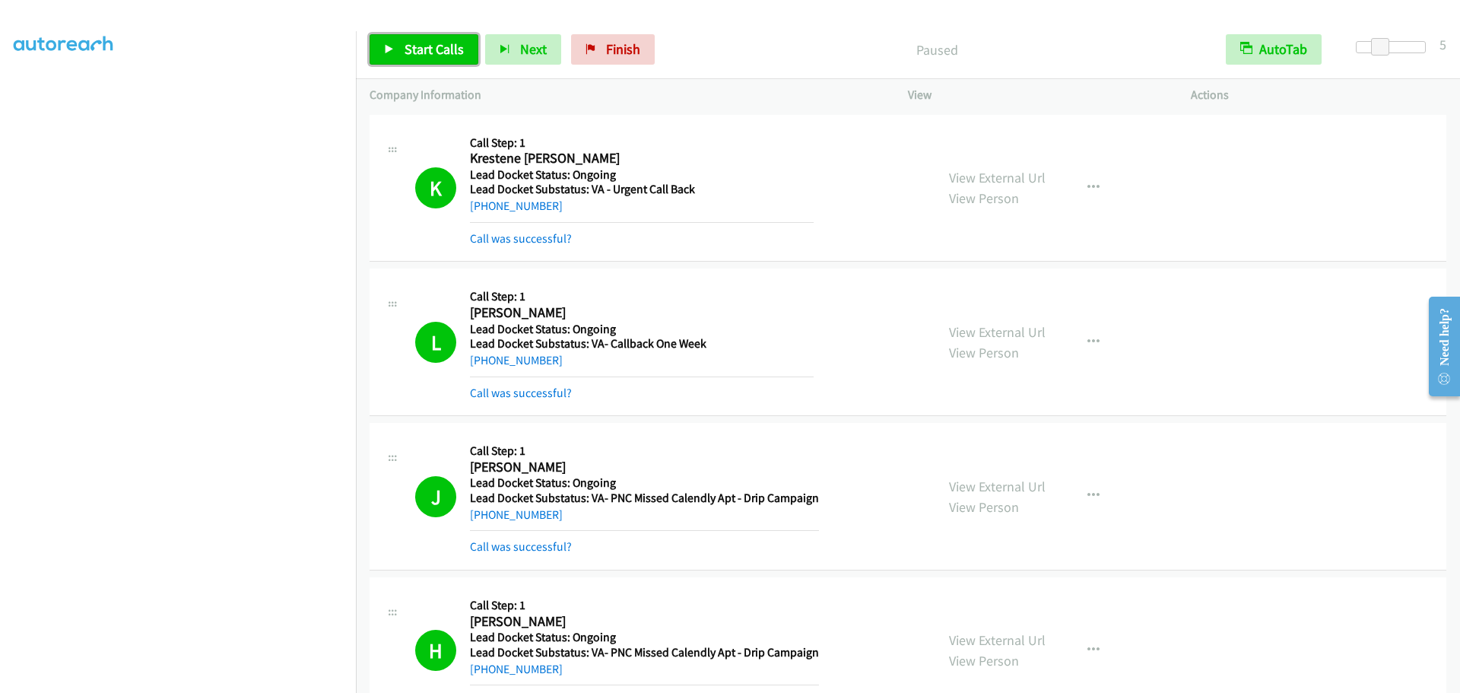
click at [423, 49] on span "Start Calls" at bounding box center [433, 48] width 59 height 17
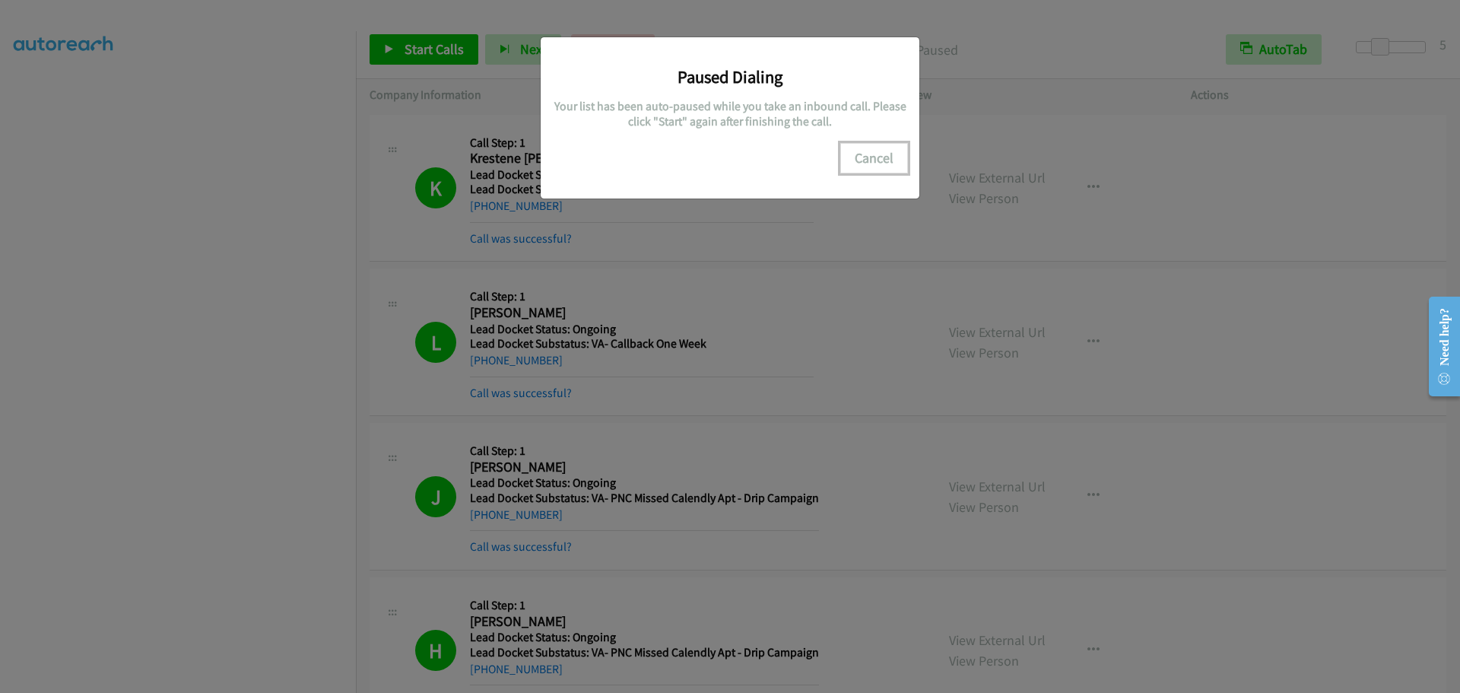
click at [867, 158] on button "Cancel" at bounding box center [874, 158] width 68 height 30
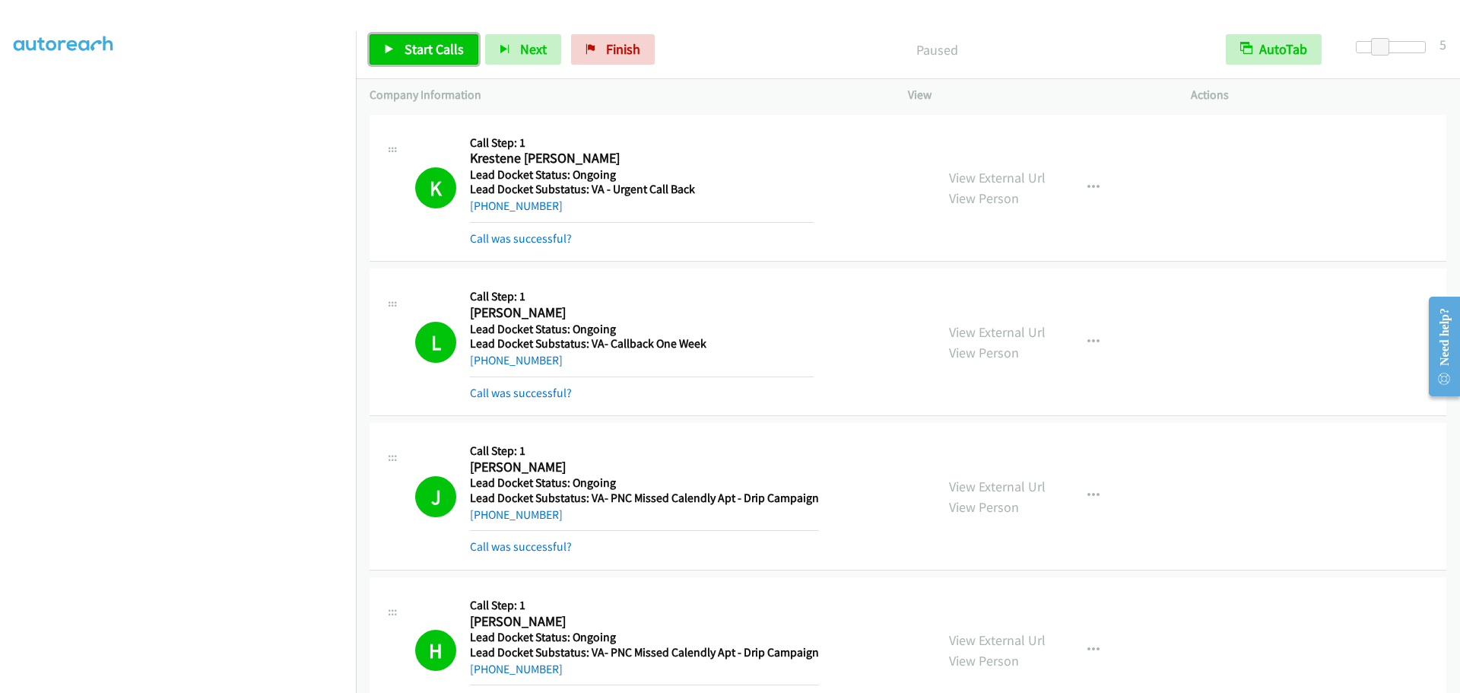
click at [408, 61] on link "Start Calls" at bounding box center [423, 49] width 109 height 30
click at [422, 44] on span "Pause" at bounding box center [421, 48] width 34 height 17
click at [395, 52] on link "Start Calls" at bounding box center [423, 49] width 109 height 30
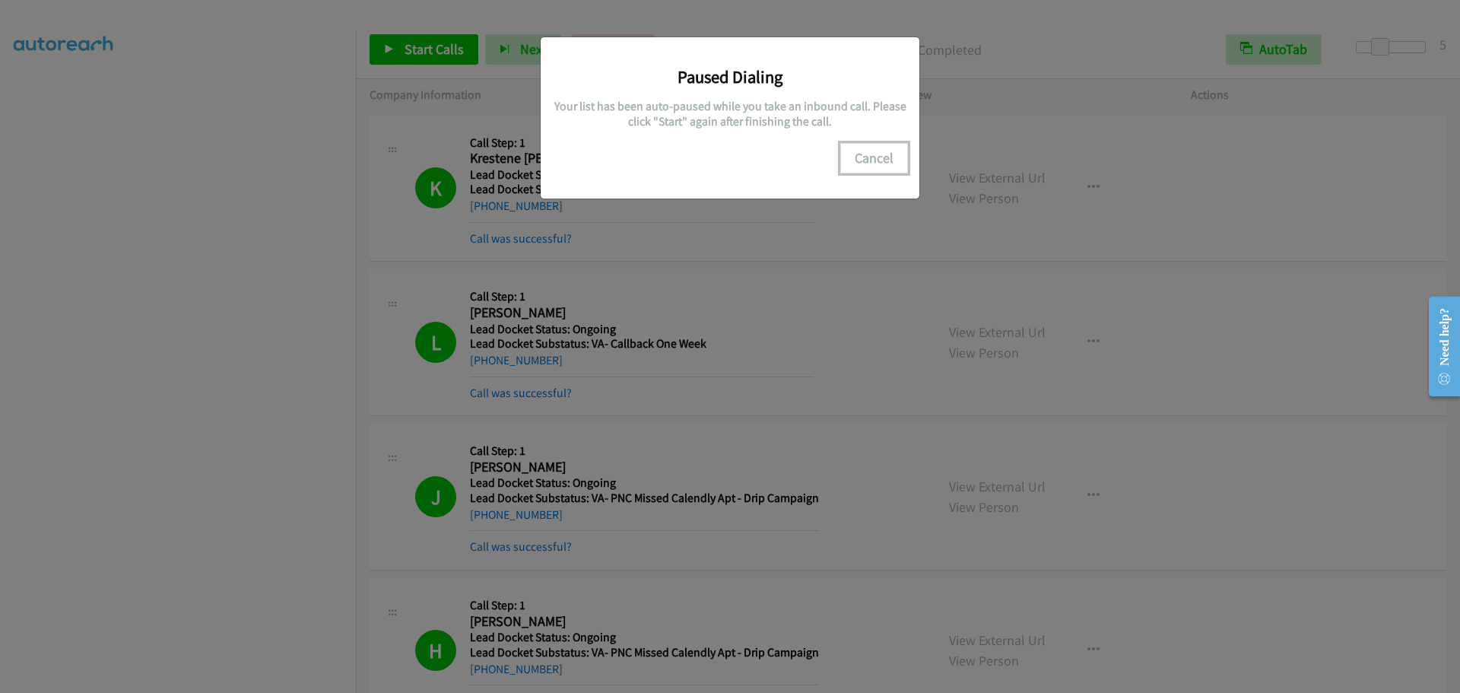
click at [864, 166] on button "Cancel" at bounding box center [874, 158] width 68 height 30
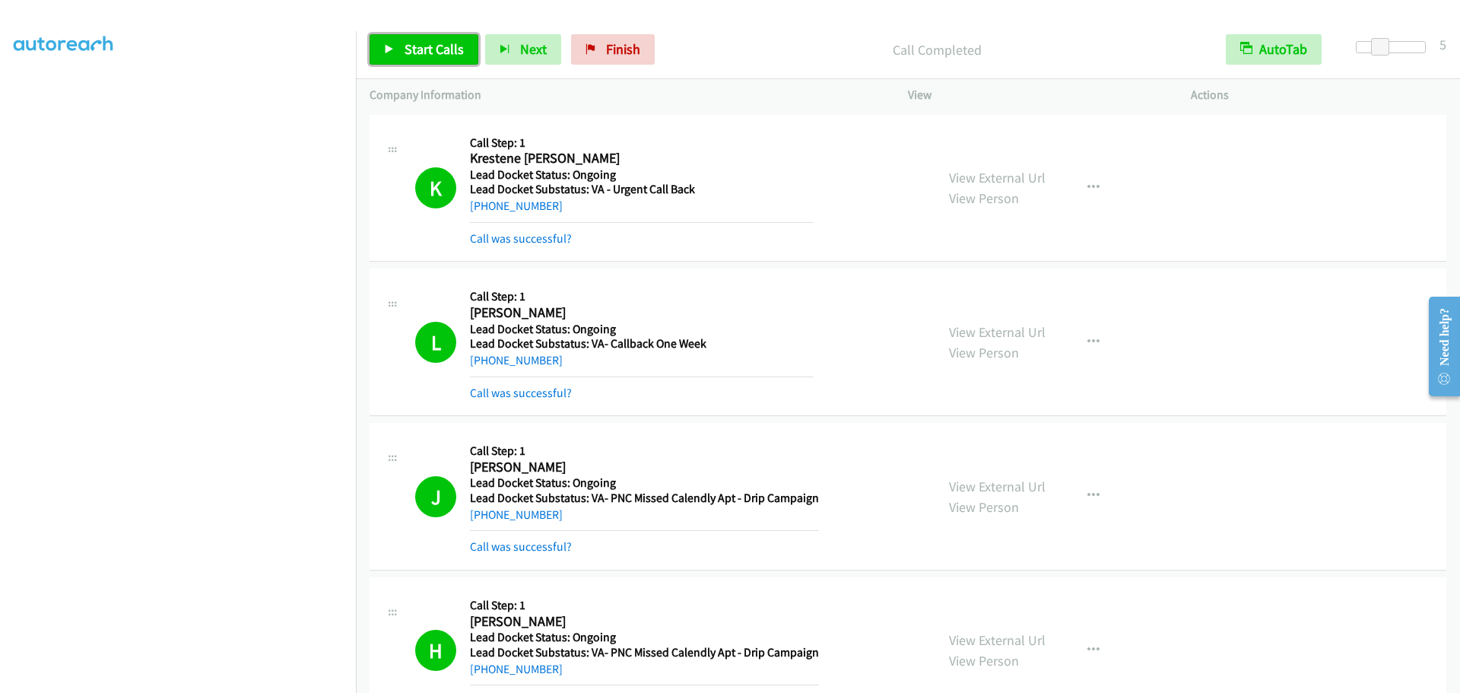
click at [404, 43] on span "Start Calls" at bounding box center [433, 48] width 59 height 17
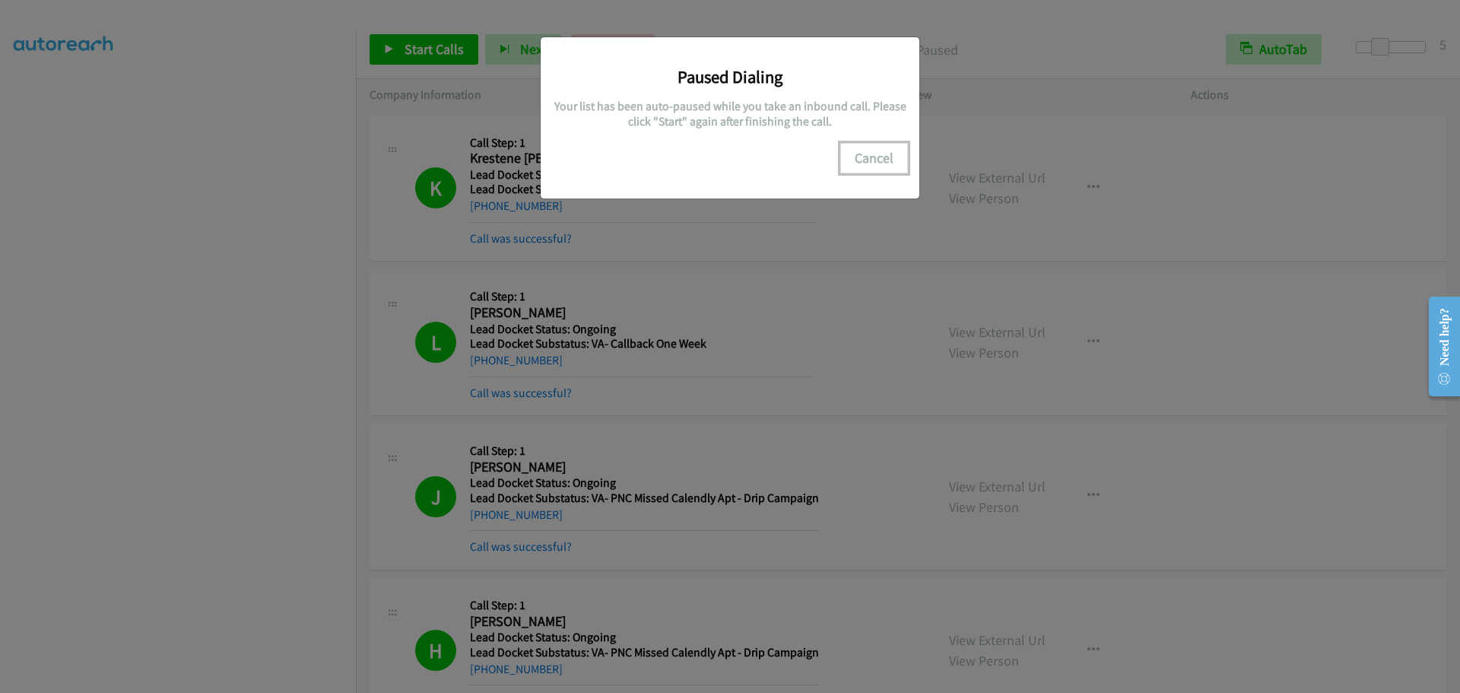
click at [883, 157] on button "Cancel" at bounding box center [874, 158] width 68 height 30
click at [864, 157] on button "Cancel" at bounding box center [874, 158] width 68 height 30
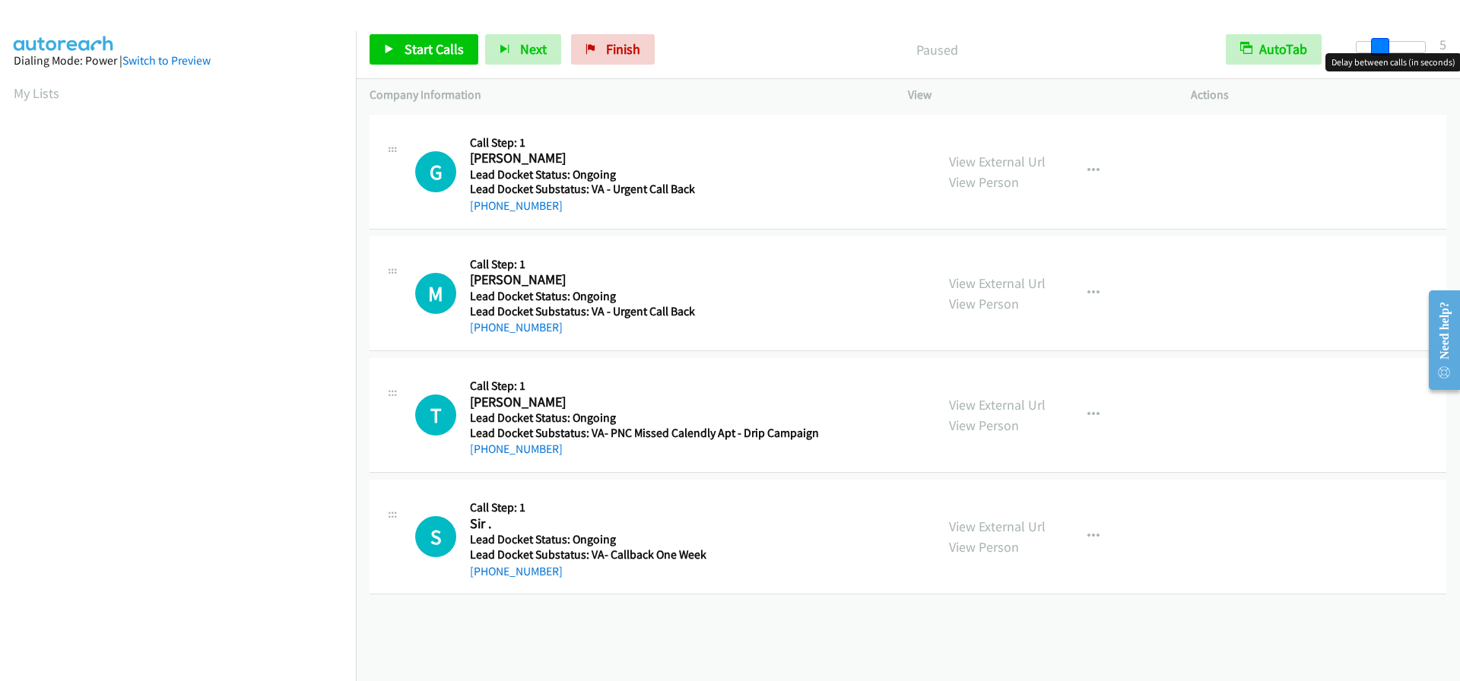
drag, startPoint x: 1356, startPoint y: 42, endPoint x: 1380, endPoint y: 42, distance: 23.6
click at [1380, 42] on span at bounding box center [1380, 47] width 18 height 18
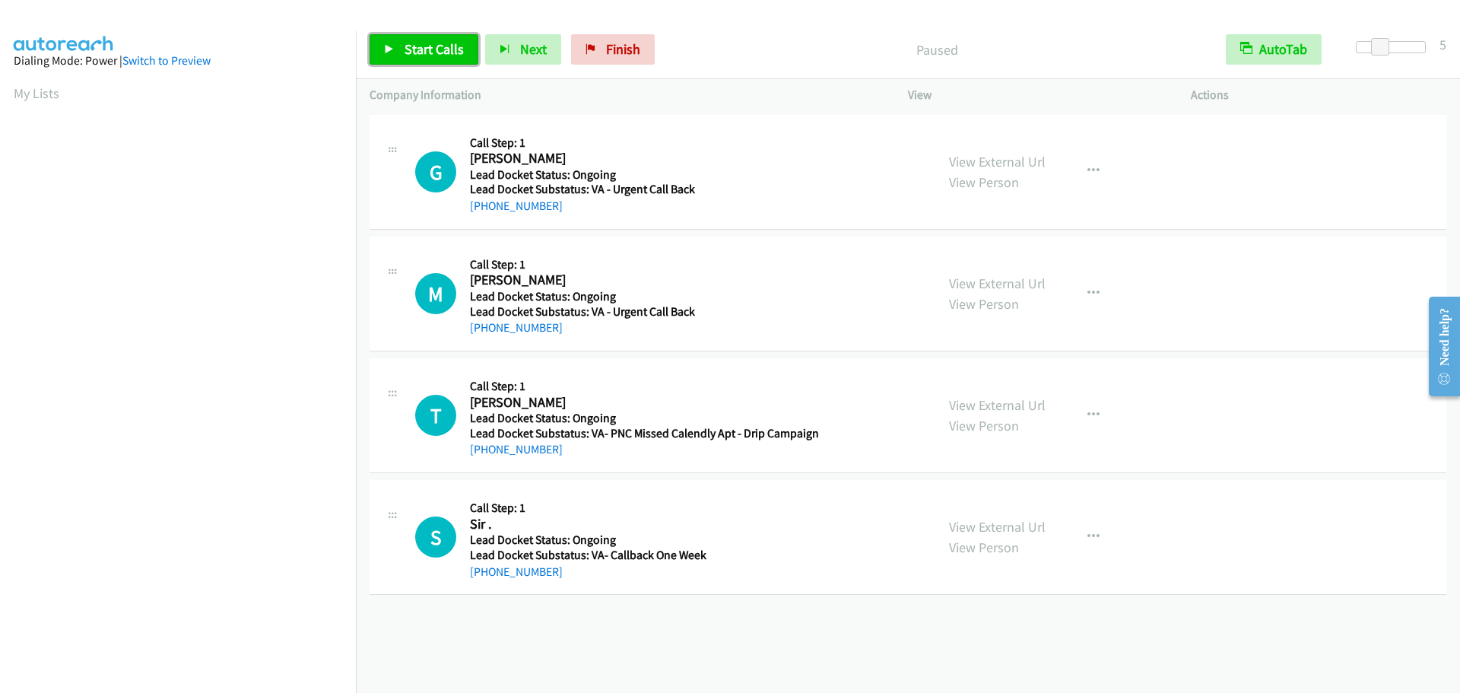
click at [424, 55] on span "Start Calls" at bounding box center [433, 48] width 59 height 17
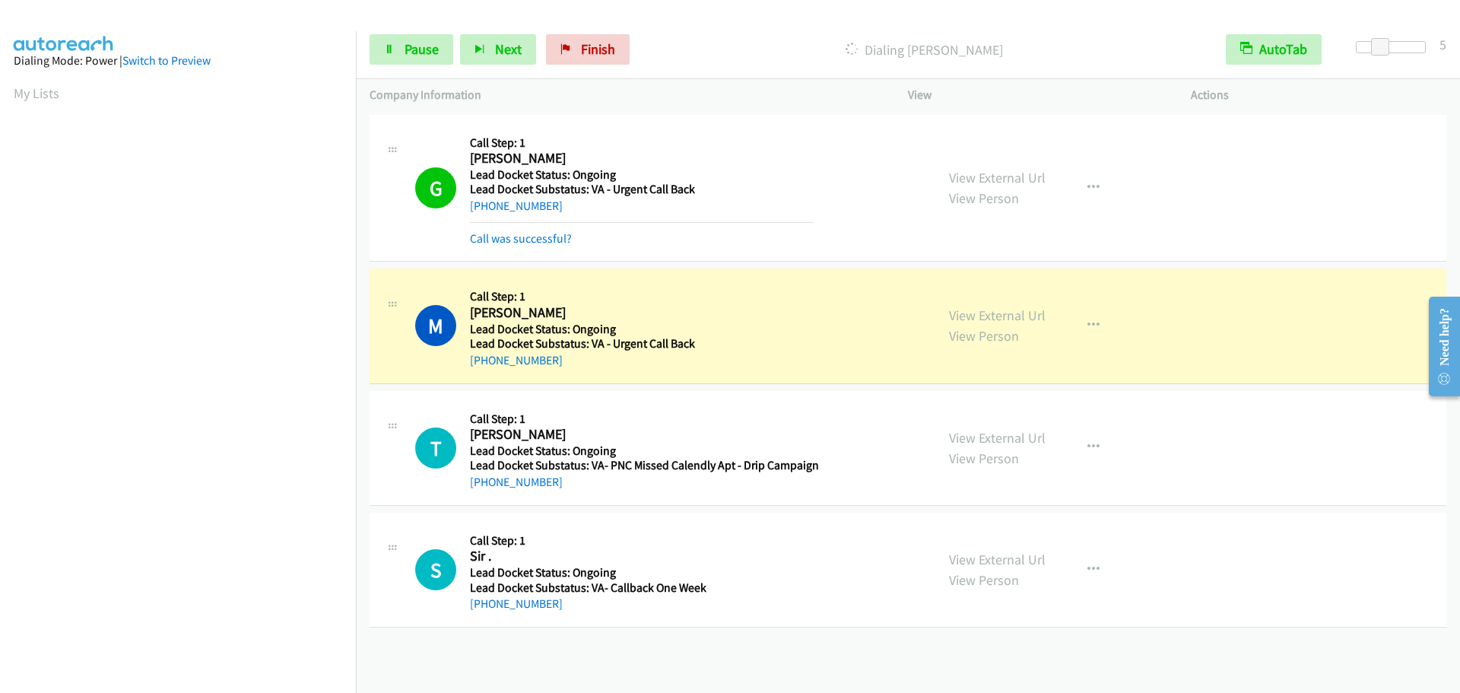
scroll to position [160, 0]
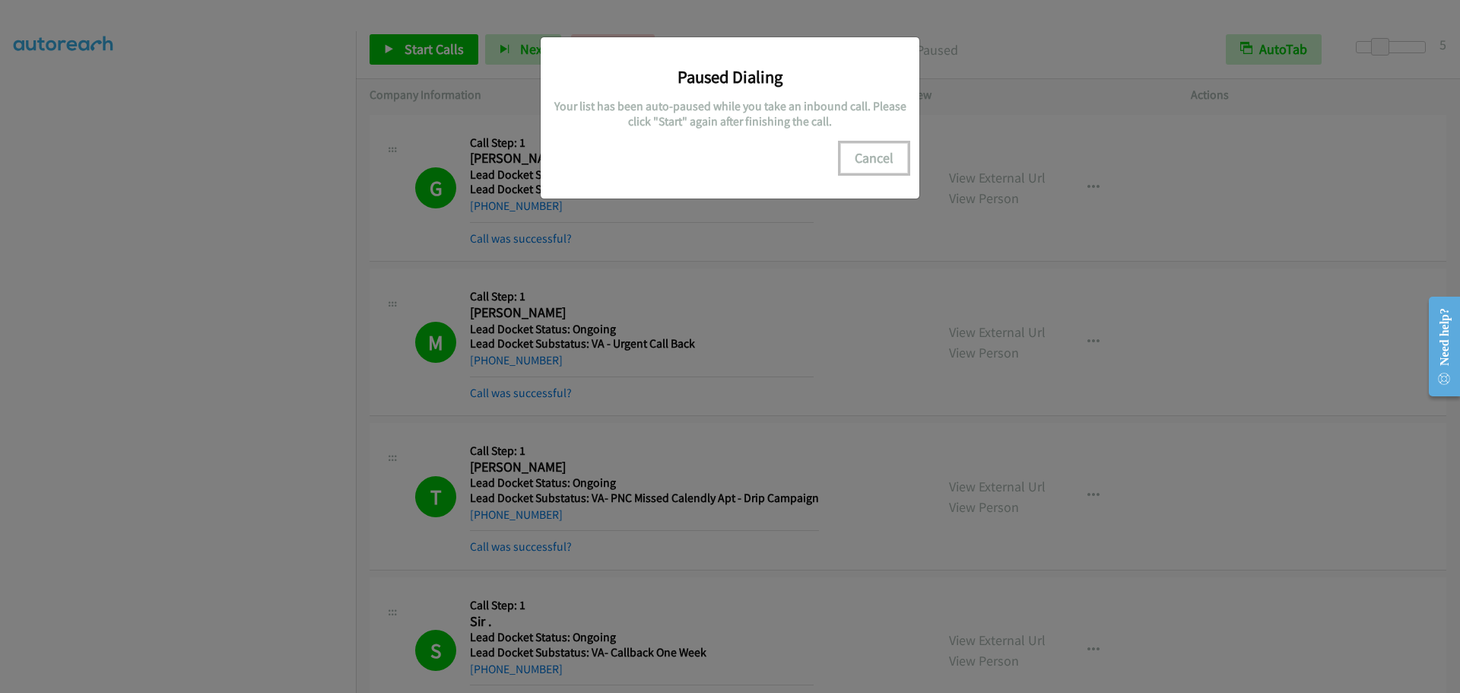
click at [881, 159] on button "Cancel" at bounding box center [874, 158] width 68 height 30
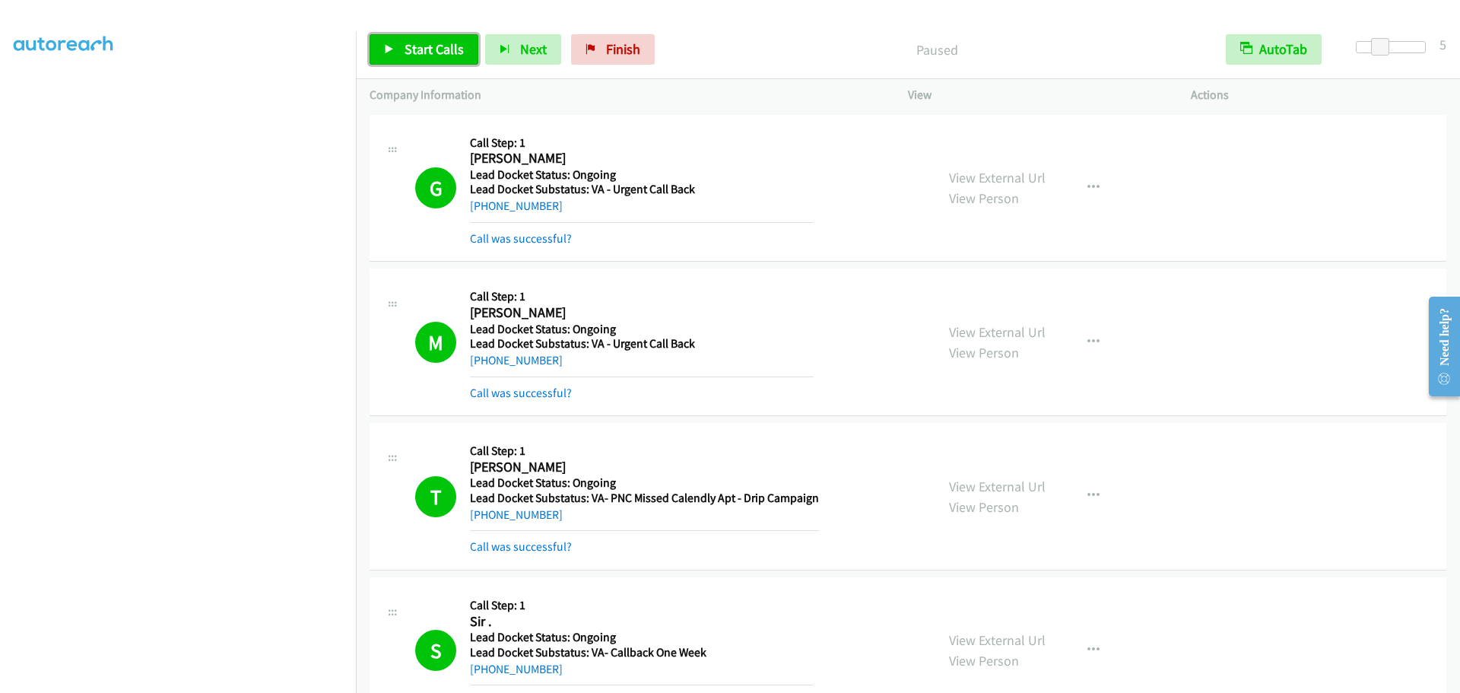
click at [439, 47] on span "Start Calls" at bounding box center [433, 48] width 59 height 17
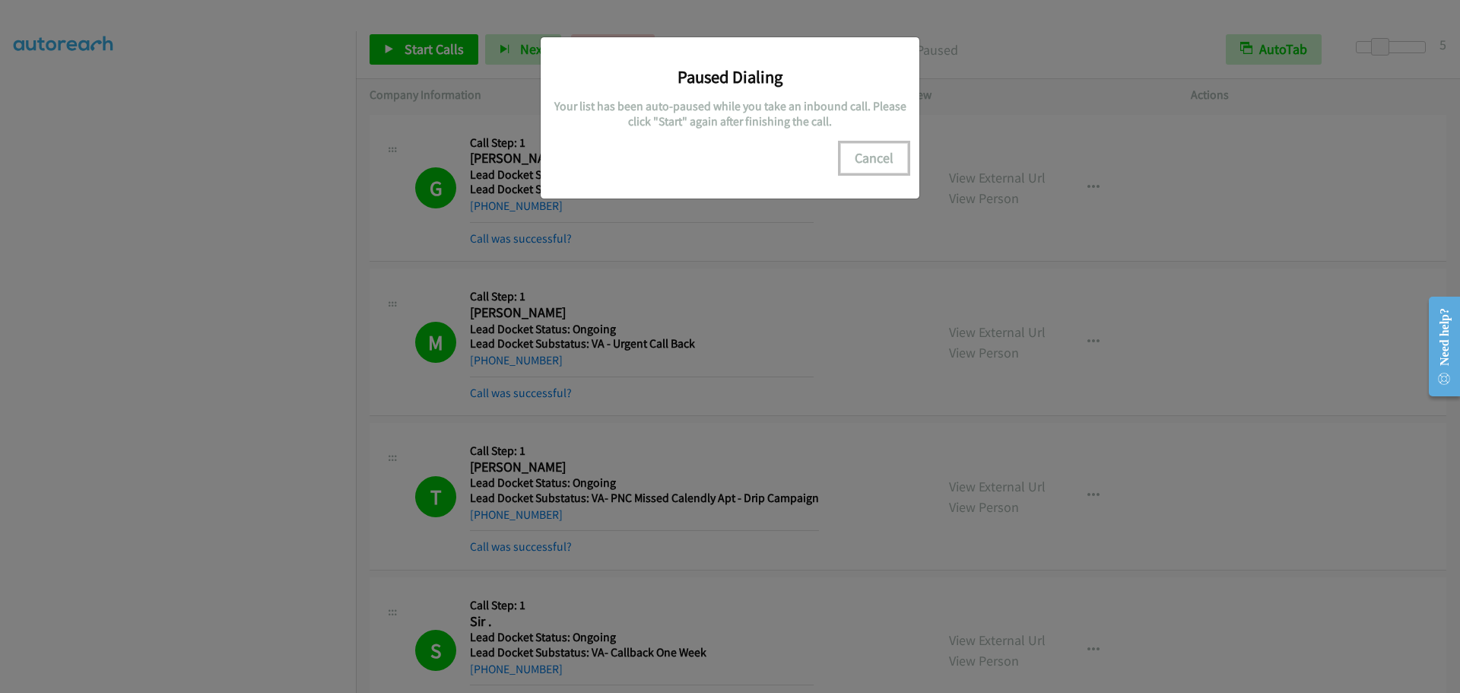
click at [860, 157] on button "Cancel" at bounding box center [874, 158] width 68 height 30
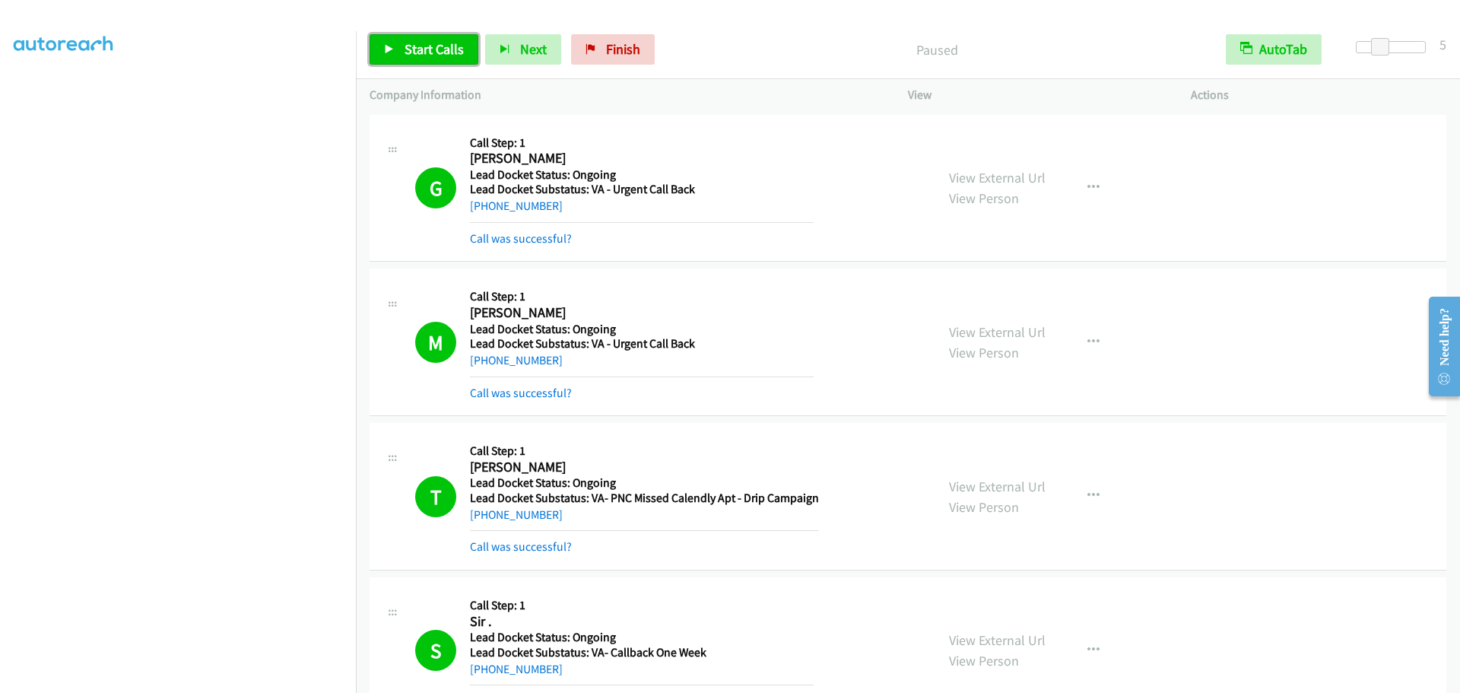
click at [433, 50] on span "Start Calls" at bounding box center [433, 48] width 59 height 17
click at [408, 49] on span "Pause" at bounding box center [421, 48] width 34 height 17
click at [408, 45] on span "Start Calls" at bounding box center [433, 48] width 59 height 17
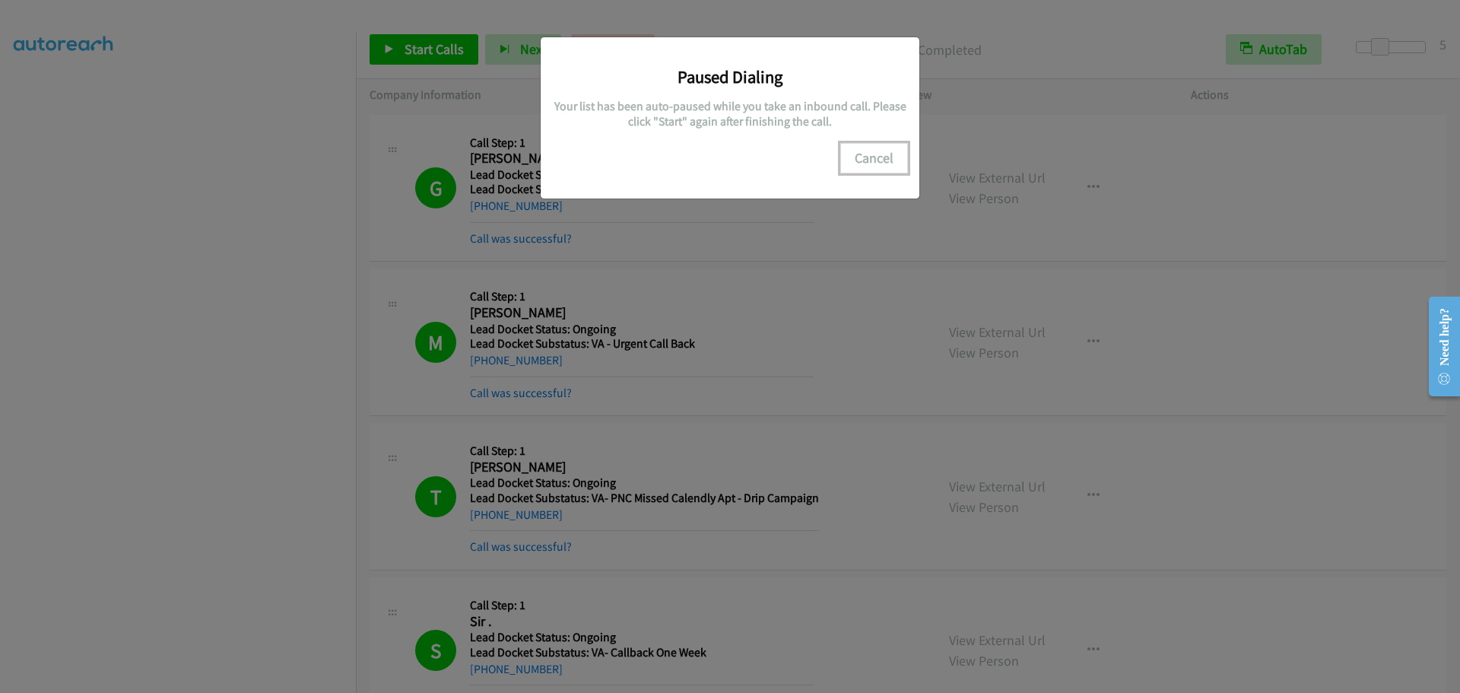
click at [878, 163] on button "Cancel" at bounding box center [874, 158] width 68 height 30
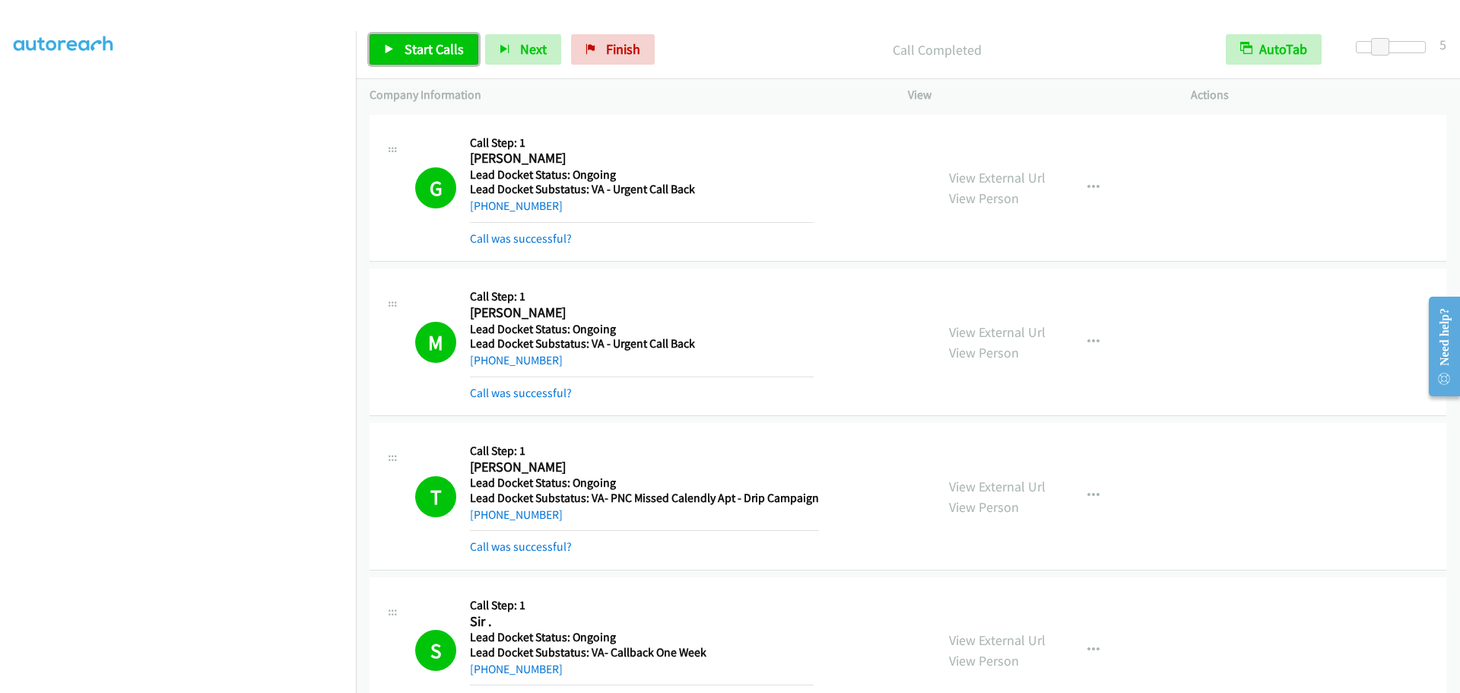
click at [425, 55] on span "Start Calls" at bounding box center [433, 48] width 59 height 17
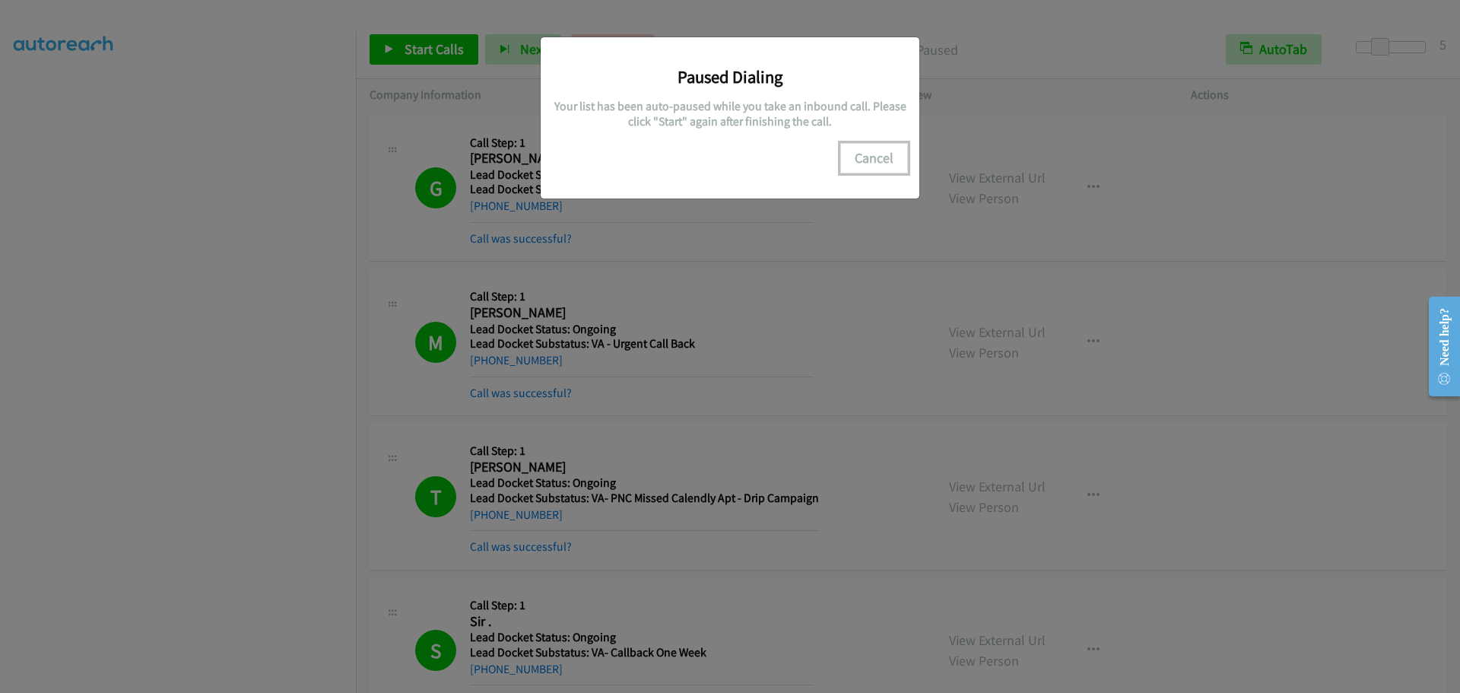
click at [868, 157] on button "Cancel" at bounding box center [874, 158] width 68 height 30
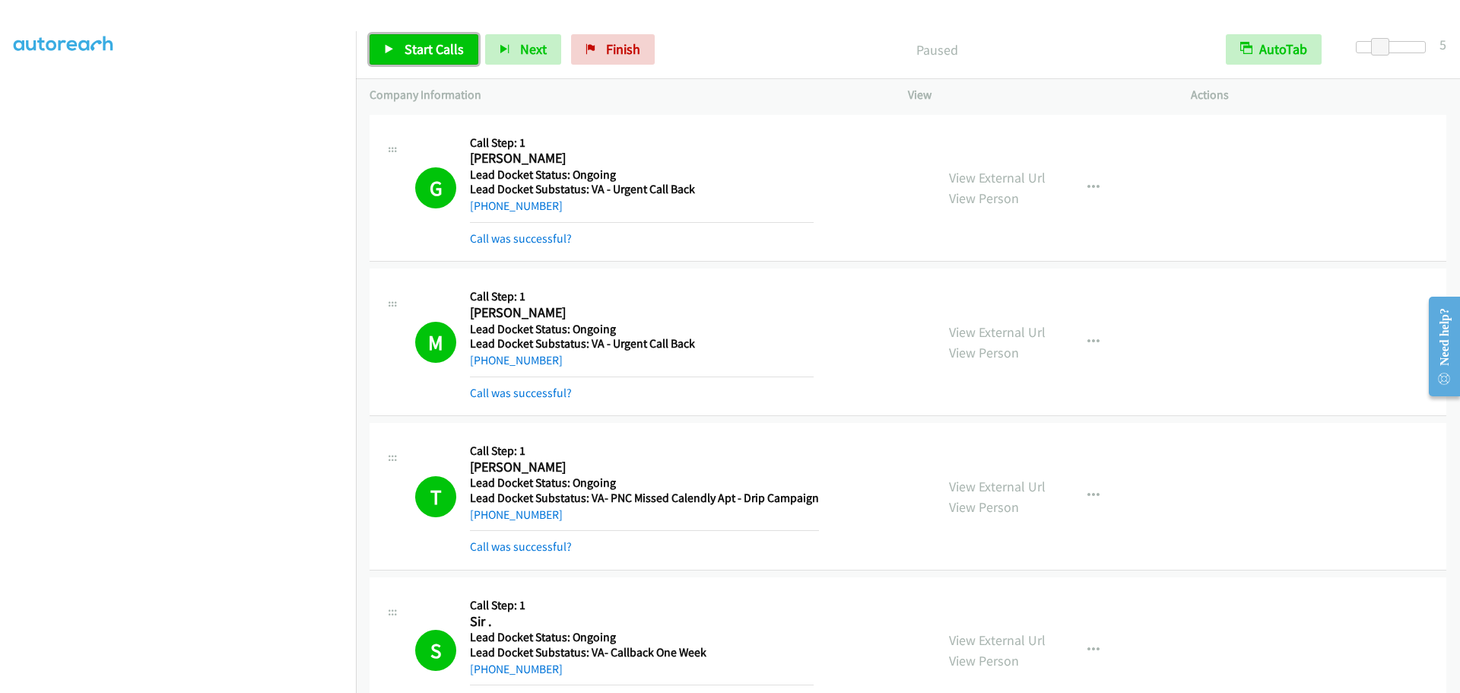
click at [426, 49] on span "Start Calls" at bounding box center [433, 48] width 59 height 17
click at [433, 46] on span "Pause" at bounding box center [421, 48] width 34 height 17
